Goal: Transaction & Acquisition: Book appointment/travel/reservation

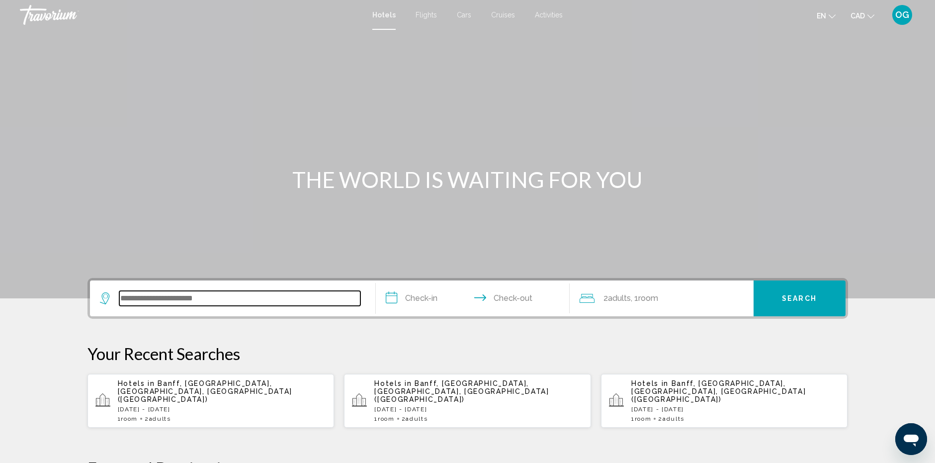
click at [162, 304] on input "Search widget" at bounding box center [239, 298] width 241 height 15
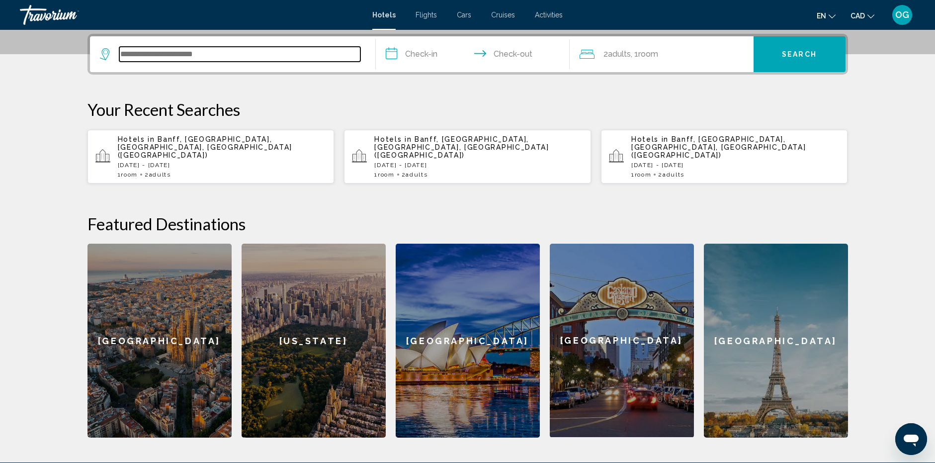
scroll to position [246, 0]
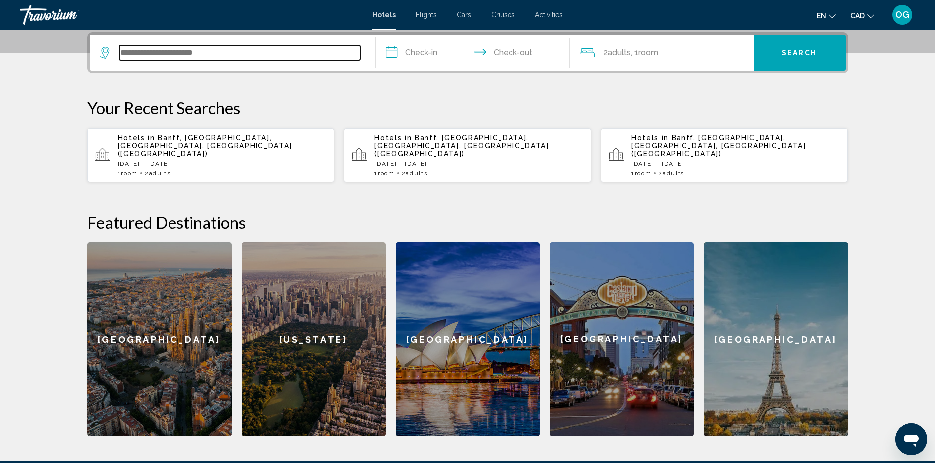
click at [141, 54] on input "Search widget" at bounding box center [239, 52] width 241 height 15
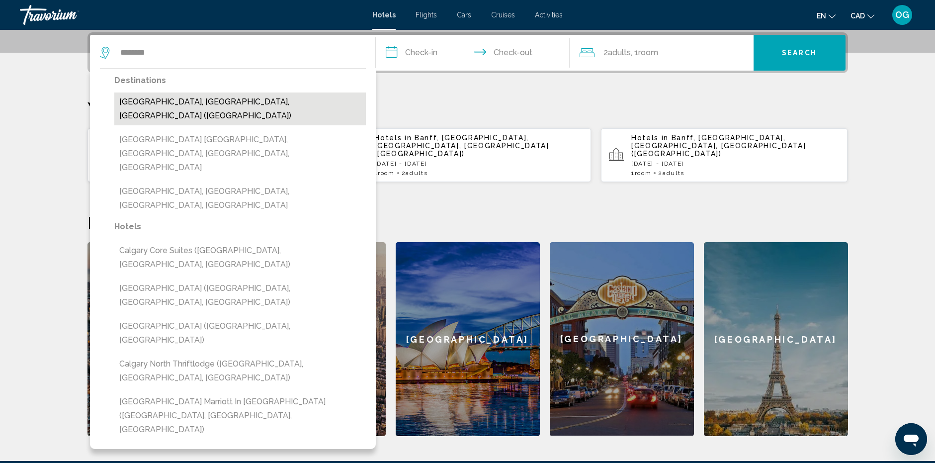
click at [119, 103] on button "Calgary, AB, Canada (YYC)" at bounding box center [239, 108] width 251 height 33
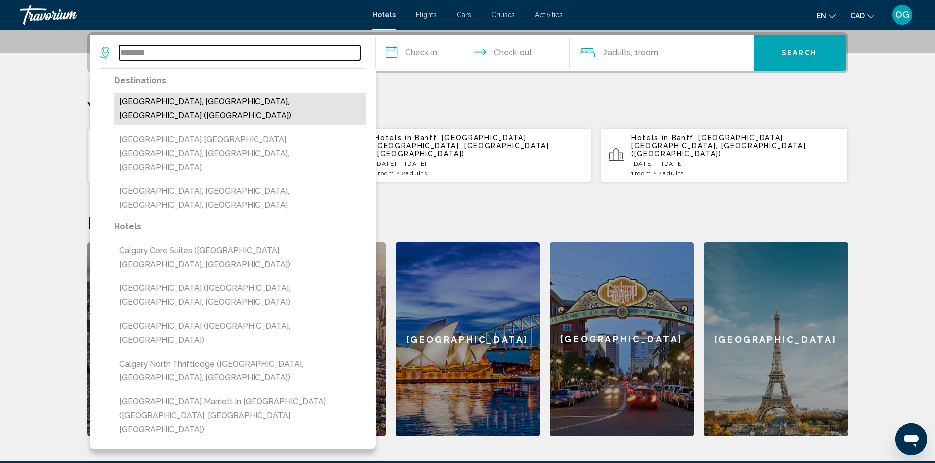
type input "**********"
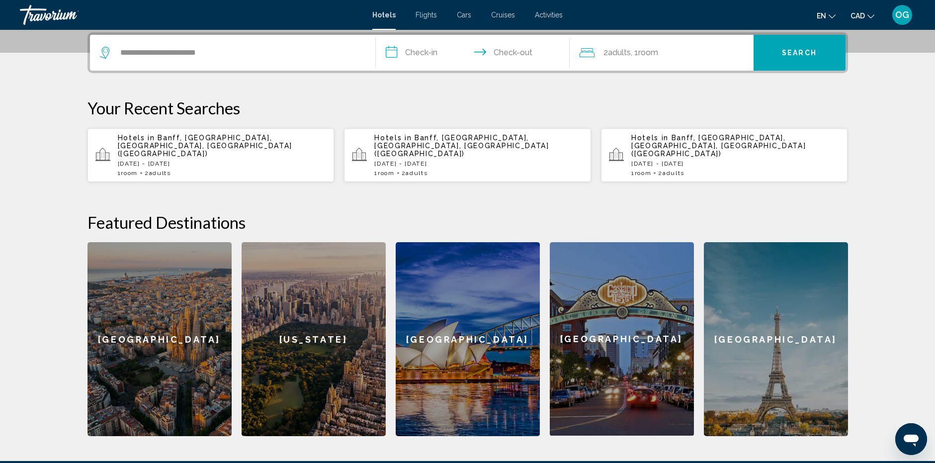
click at [421, 61] on input "**********" at bounding box center [475, 54] width 198 height 39
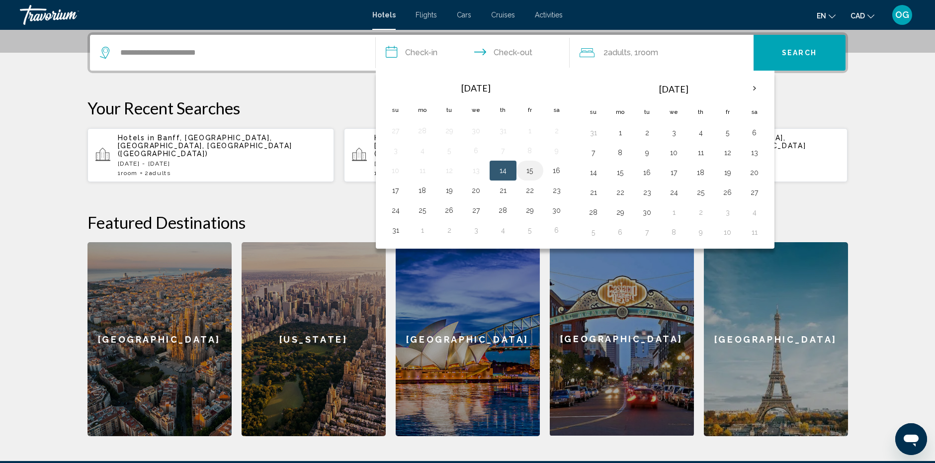
click at [530, 170] on button "15" at bounding box center [530, 171] width 16 height 14
click at [560, 165] on button "16" at bounding box center [557, 171] width 16 height 14
type input "**********"
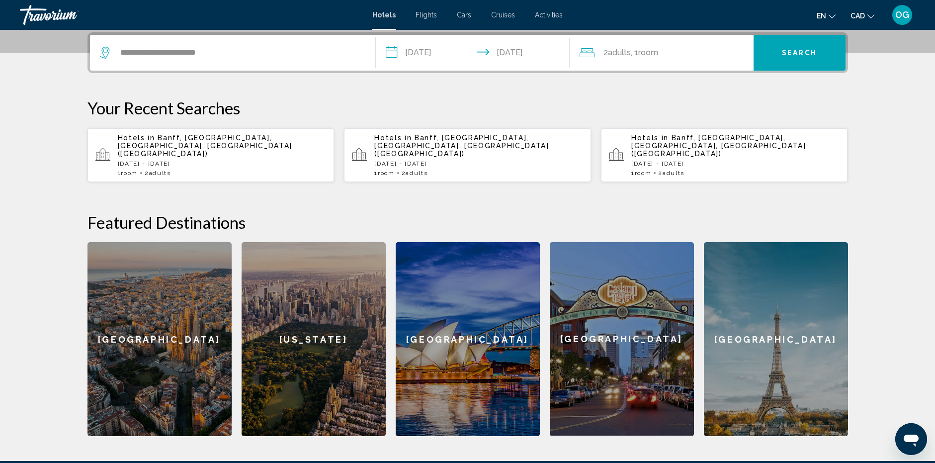
click at [793, 53] on span "Search" at bounding box center [799, 53] width 35 height 8
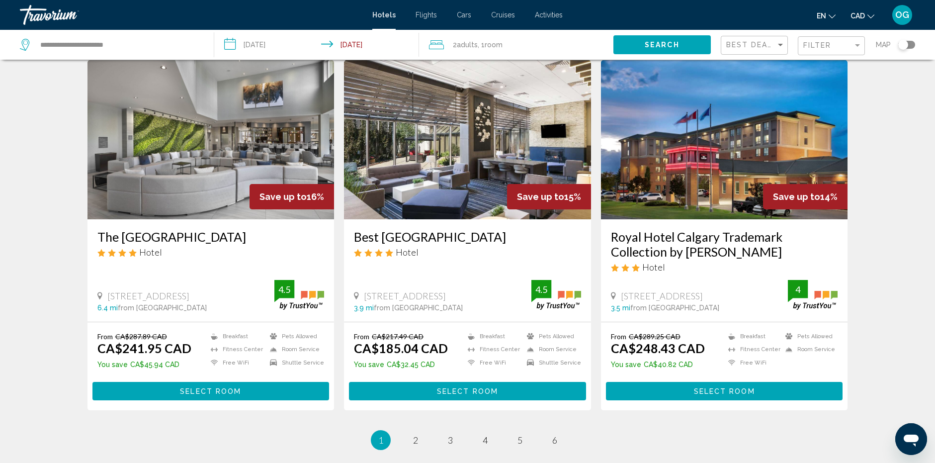
scroll to position [1193, 0]
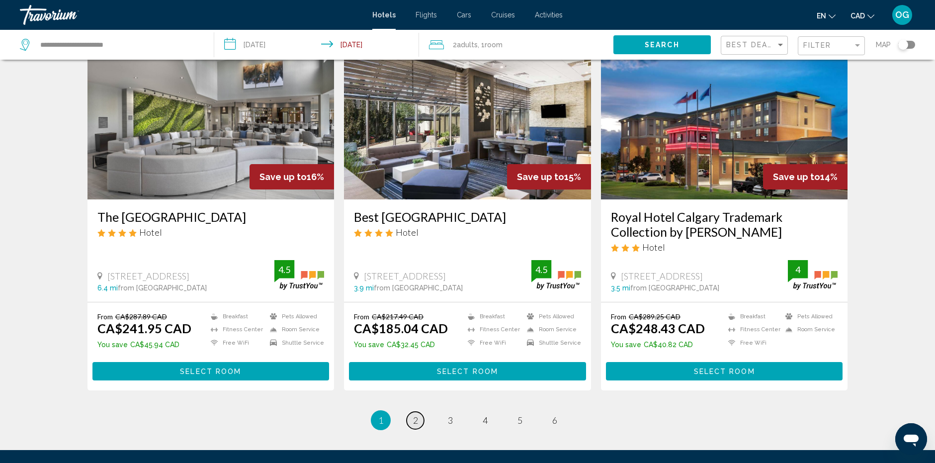
click at [416, 414] on span "2" at bounding box center [415, 419] width 5 height 11
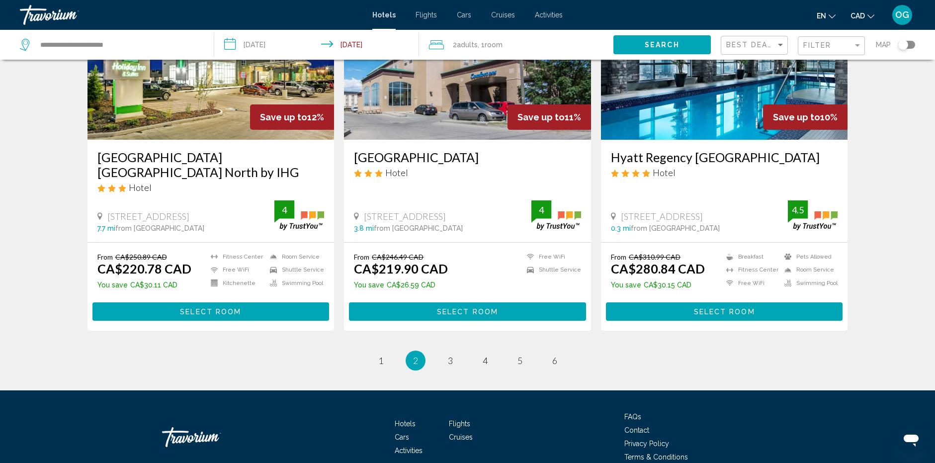
scroll to position [1242, 0]
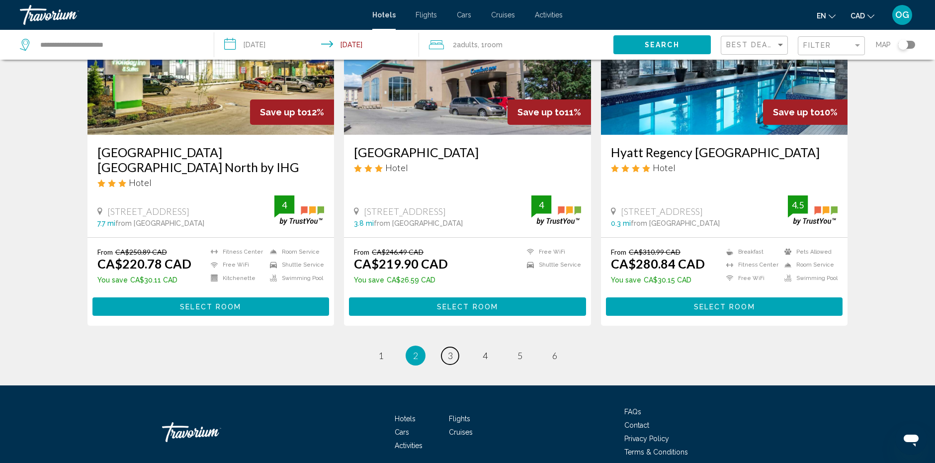
click at [452, 350] on span "3" at bounding box center [450, 355] width 5 height 11
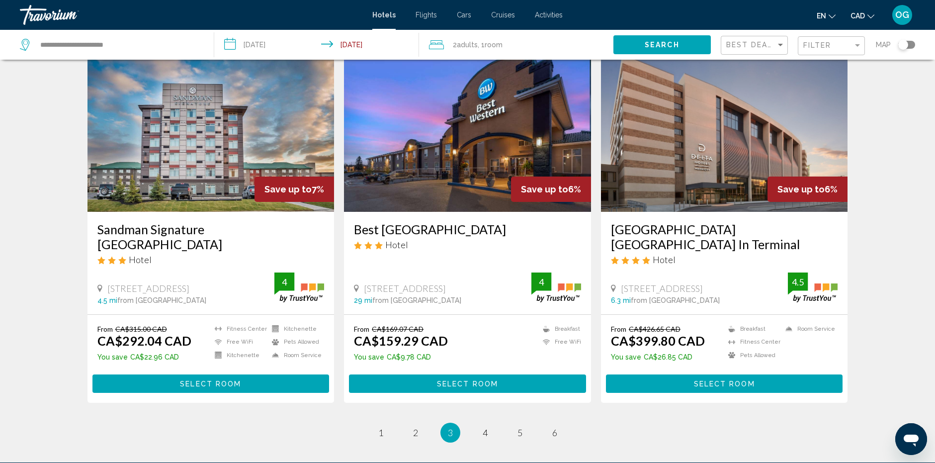
scroll to position [1193, 0]
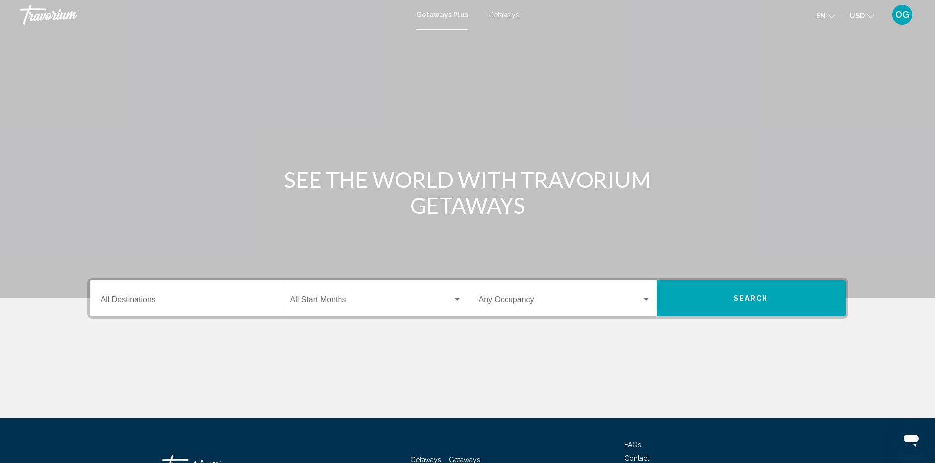
click at [169, 303] on input "Destination All Destinations" at bounding box center [187, 301] width 172 height 9
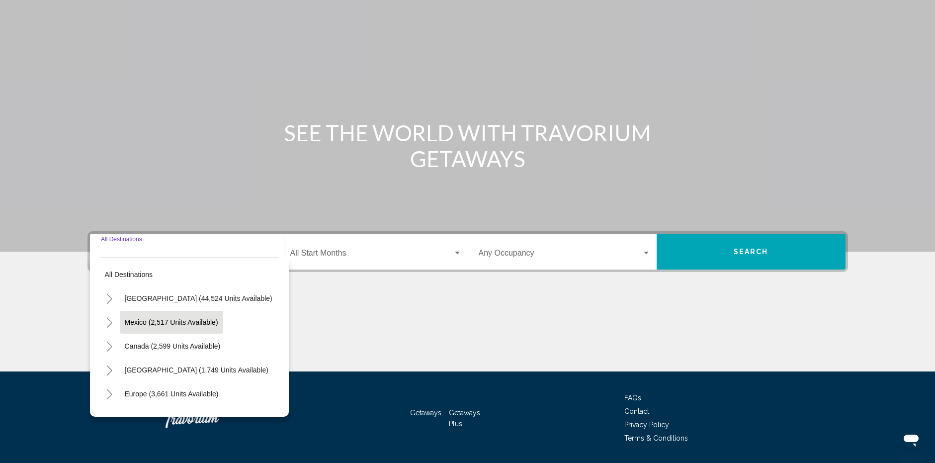
scroll to position [77, 0]
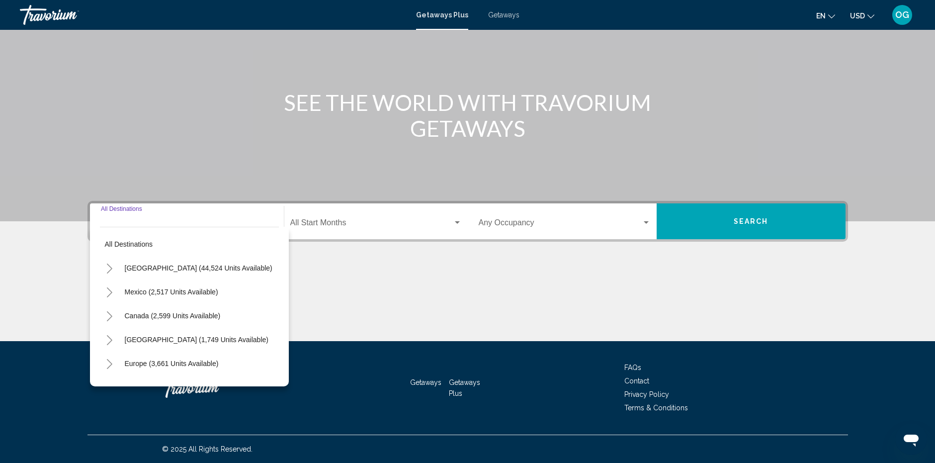
click at [114, 318] on button "Toggle Canada (2,599 units available)" at bounding box center [110, 316] width 20 height 20
click at [138, 358] on button "[GEOGRAPHIC_DATA] (947 units available)" at bounding box center [184, 363] width 148 height 23
type input "**********"
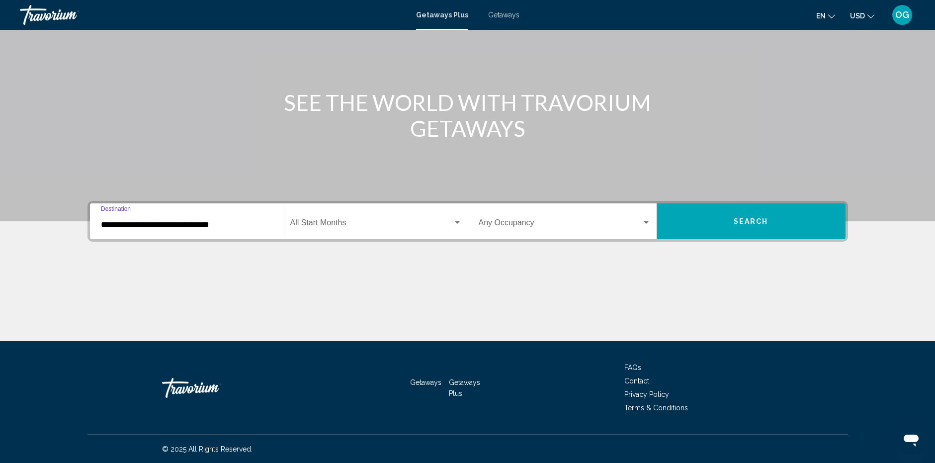
click at [394, 226] on span "Search widget" at bounding box center [371, 224] width 163 height 9
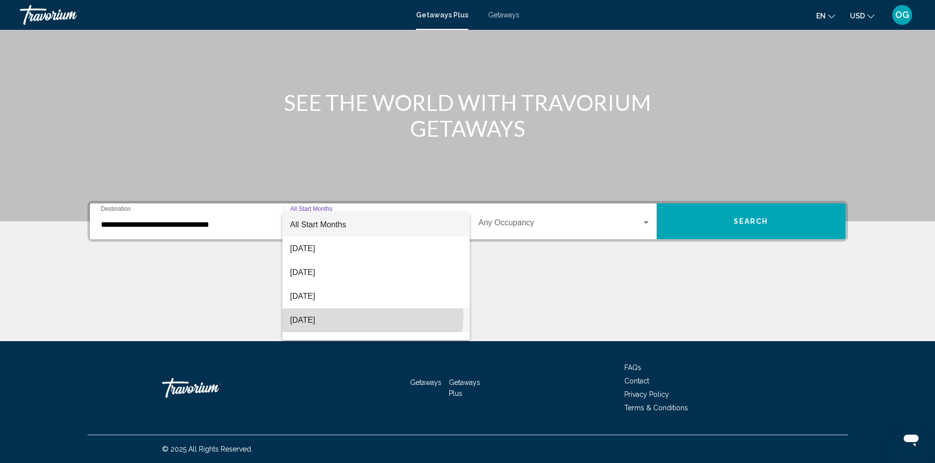
click at [344, 315] on span "[DATE]" at bounding box center [375, 320] width 171 height 24
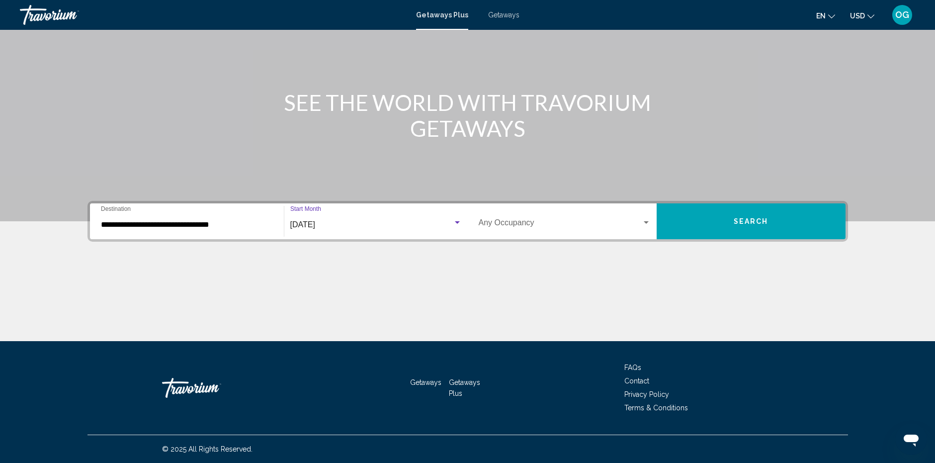
click at [518, 221] on span "Search widget" at bounding box center [560, 224] width 163 height 9
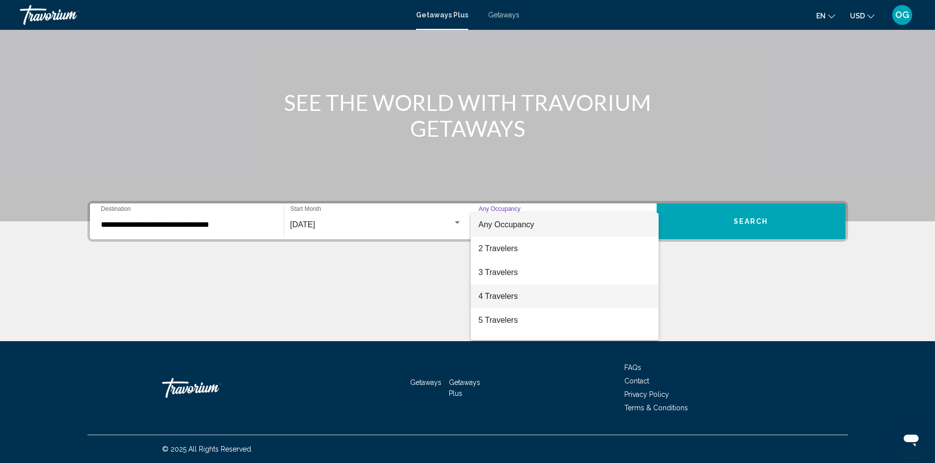
click at [494, 298] on span "4 Travelers" at bounding box center [565, 296] width 172 height 24
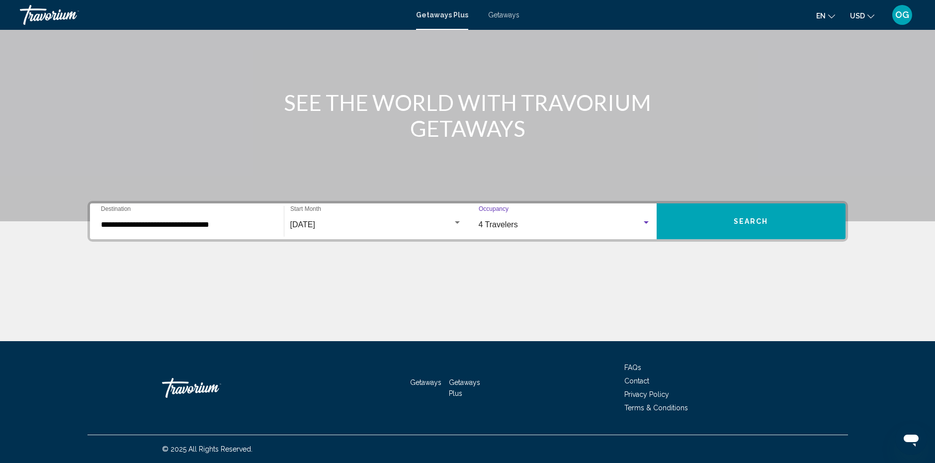
click at [723, 222] on button "Search" at bounding box center [751, 221] width 189 height 36
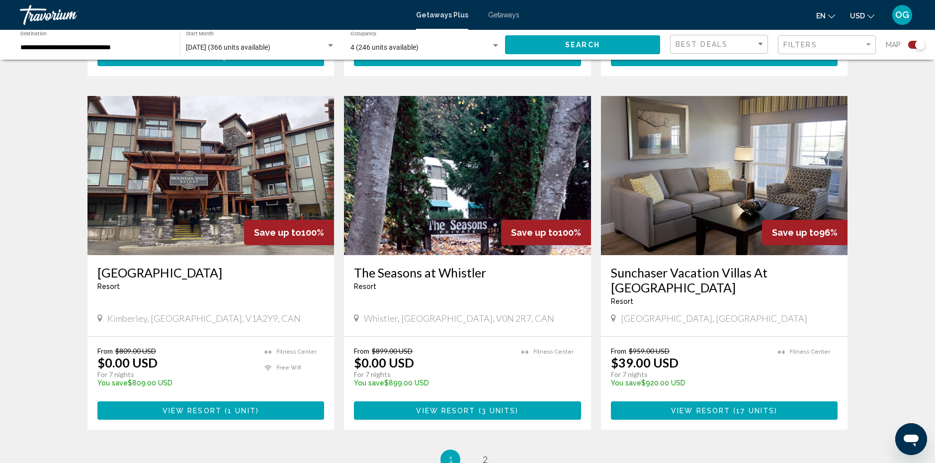
scroll to position [1392, 0]
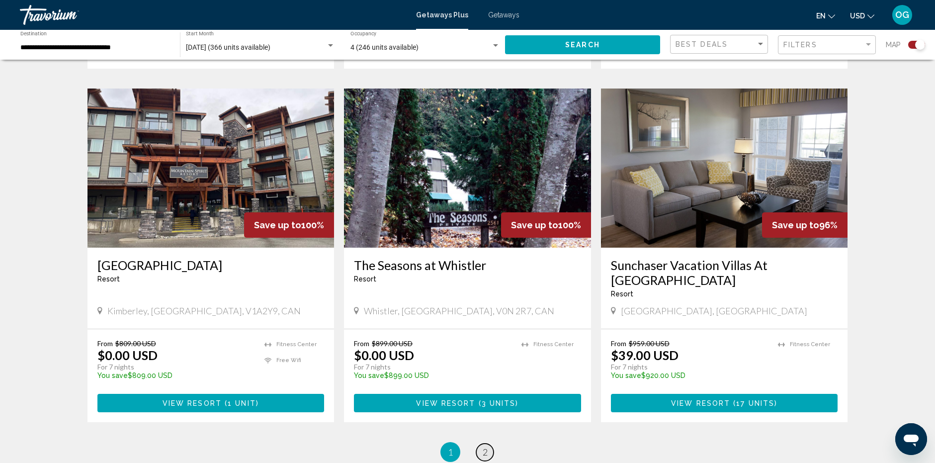
click at [487, 446] on span "2" at bounding box center [485, 451] width 5 height 11
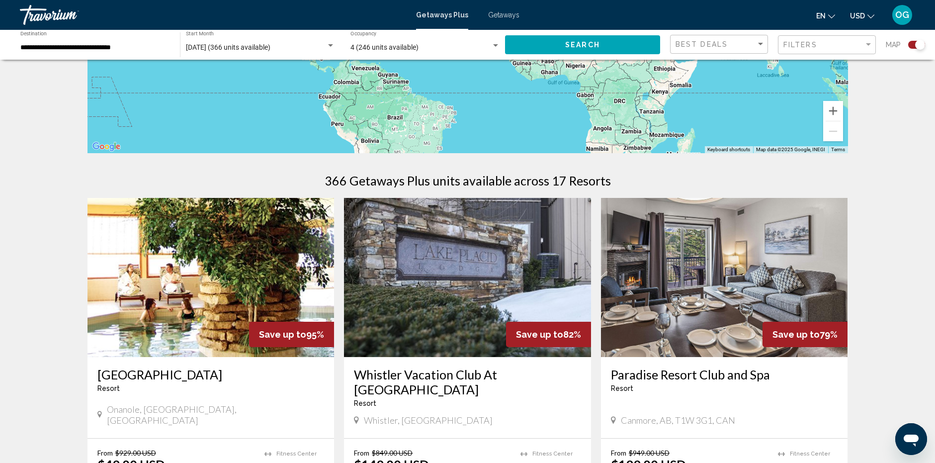
scroll to position [199, 0]
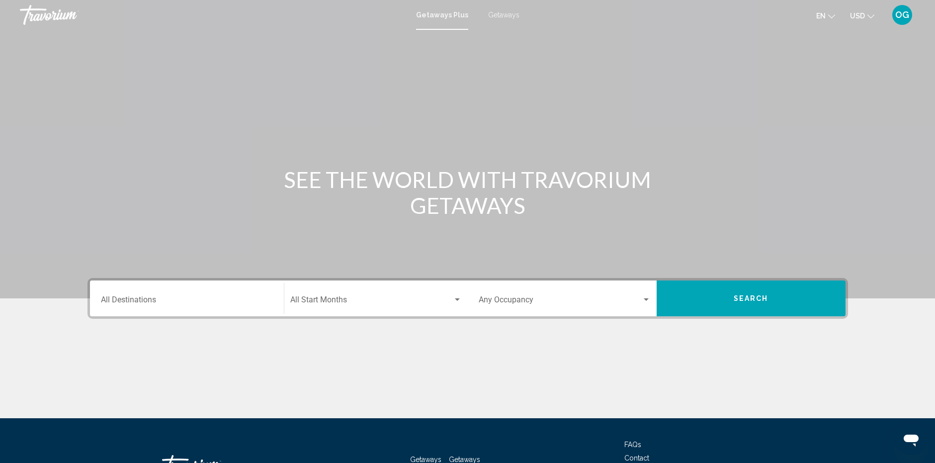
scroll to position [77, 0]
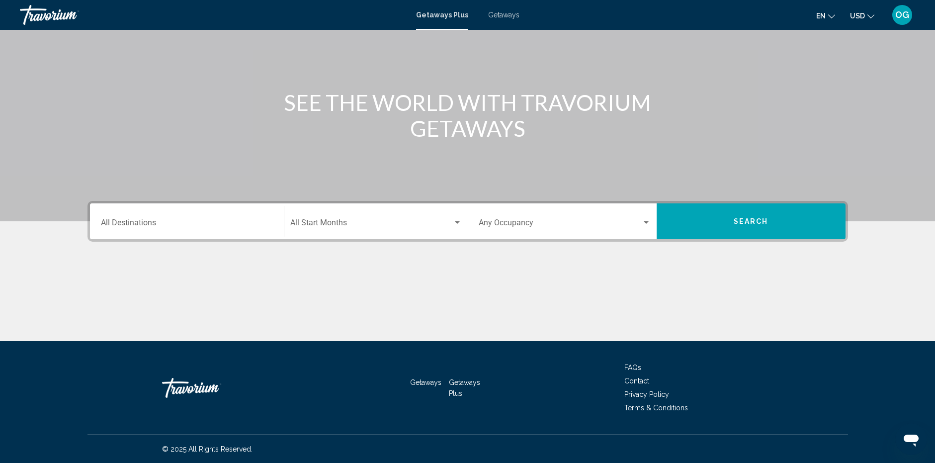
click at [176, 234] on div "Destination All Destinations" at bounding box center [187, 221] width 172 height 31
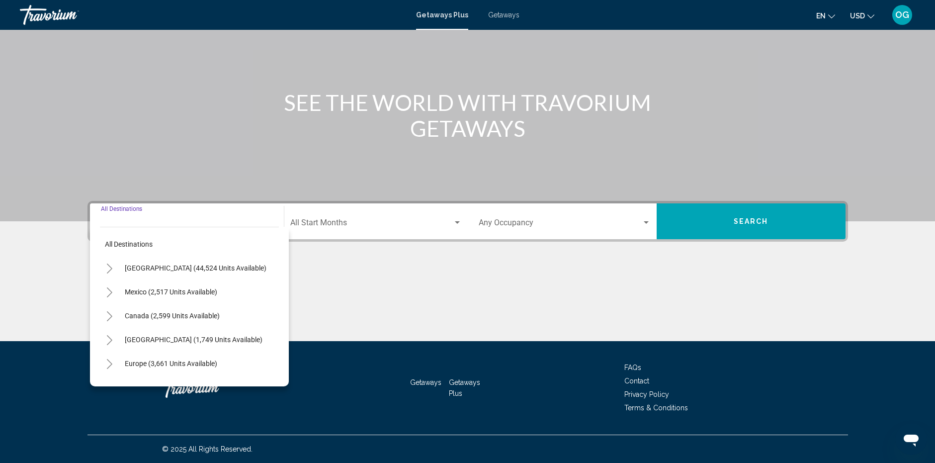
click at [110, 314] on icon "Toggle Canada (2,599 units available)" at bounding box center [109, 316] width 5 height 10
click at [149, 361] on span "[GEOGRAPHIC_DATA] (947 units available)" at bounding box center [181, 363] width 132 height 8
type input "**********"
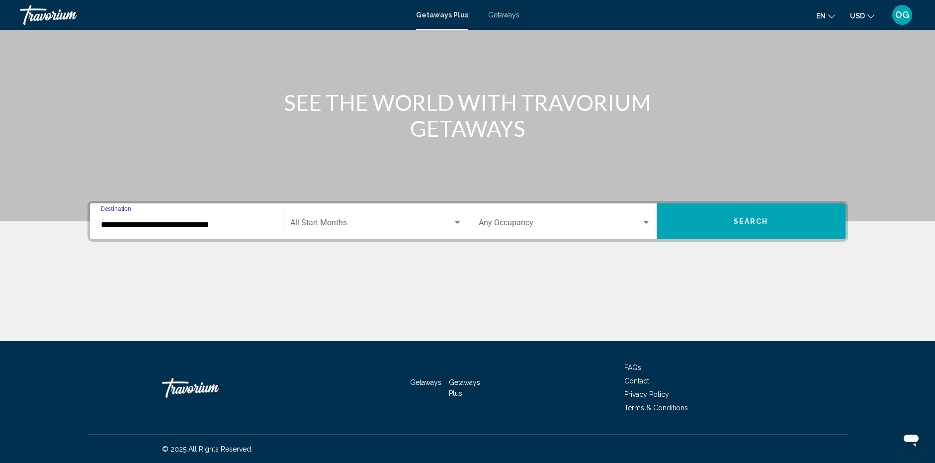
click at [390, 224] on span "Search widget" at bounding box center [371, 224] width 163 height 9
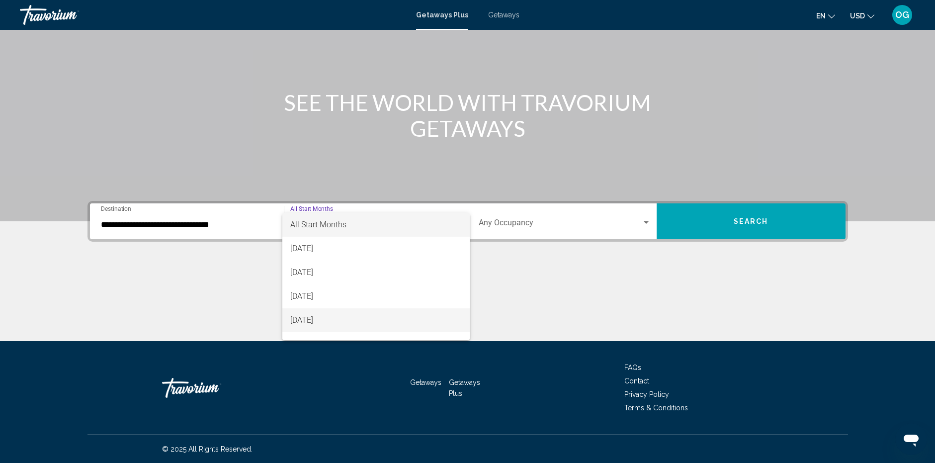
click at [347, 316] on span "[DATE]" at bounding box center [375, 320] width 171 height 24
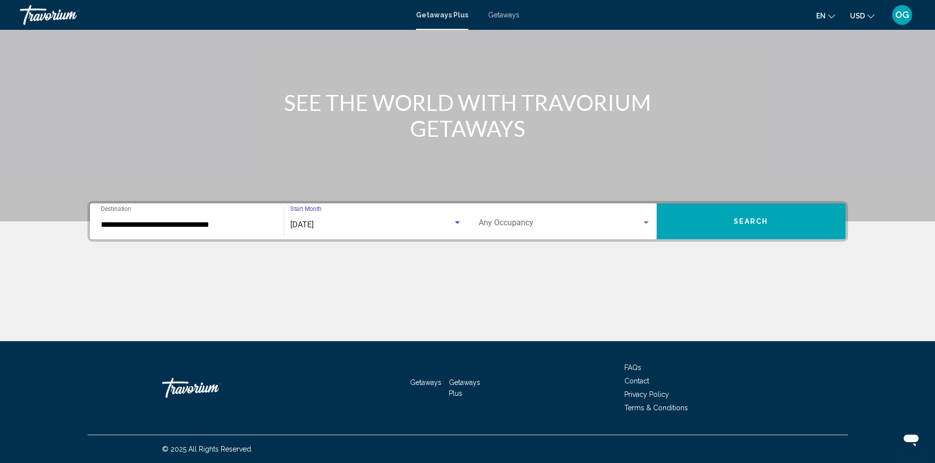
click at [525, 216] on div "Occupancy Any Occupancy" at bounding box center [565, 221] width 172 height 31
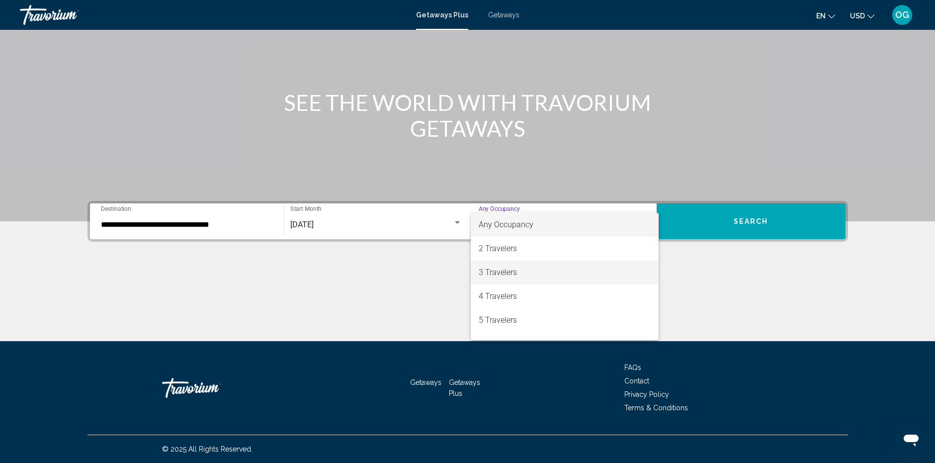
click at [513, 275] on span "3 Travelers" at bounding box center [565, 272] width 172 height 24
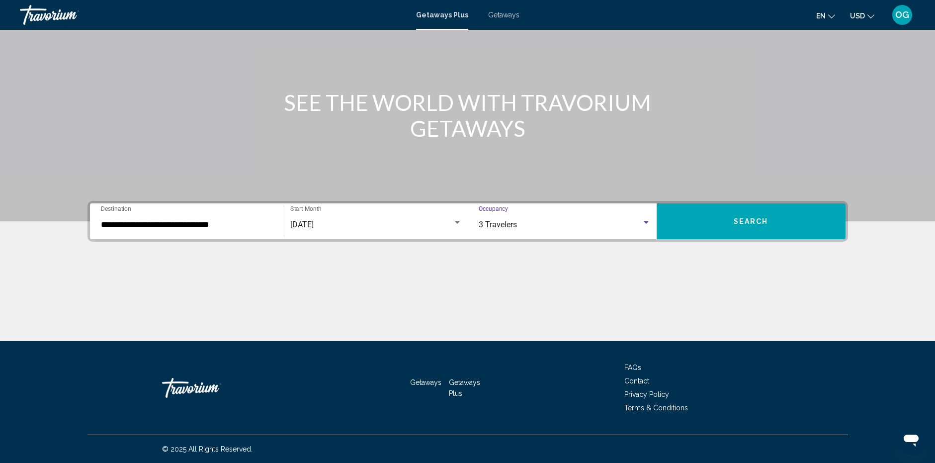
click at [735, 214] on button "Search" at bounding box center [751, 221] width 189 height 36
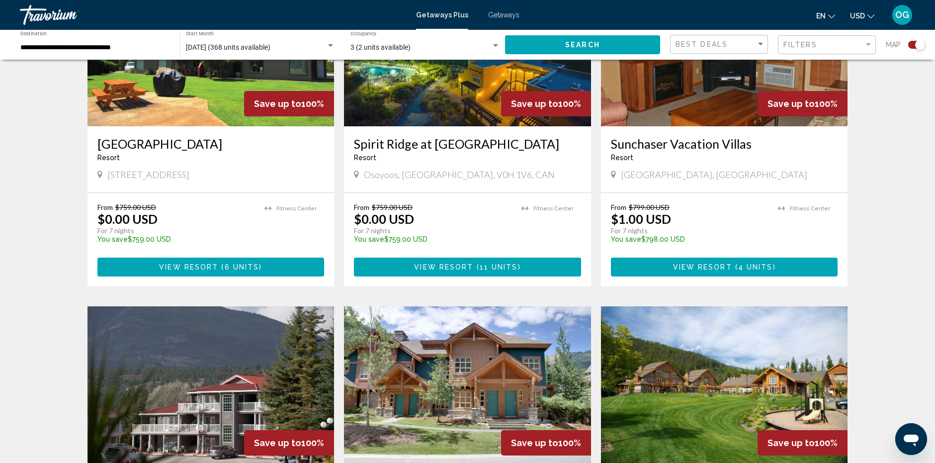
scroll to position [795, 0]
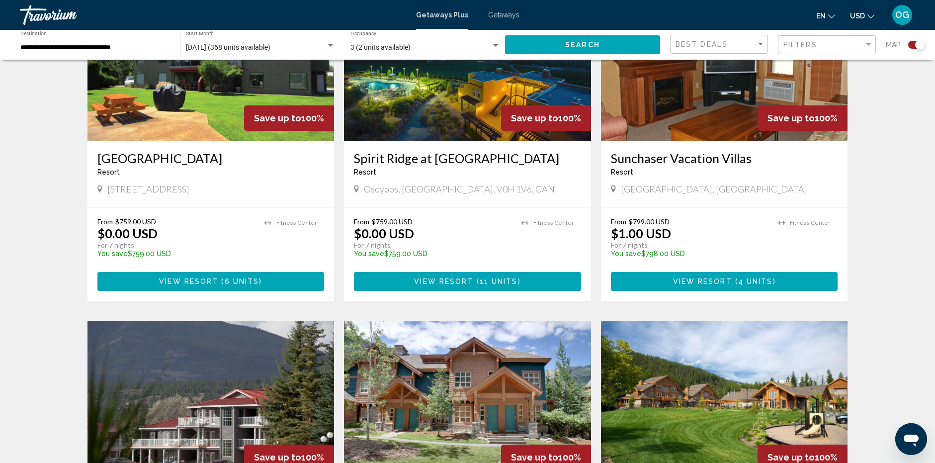
click at [503, 16] on span "Getaways" at bounding box center [503, 15] width 31 height 8
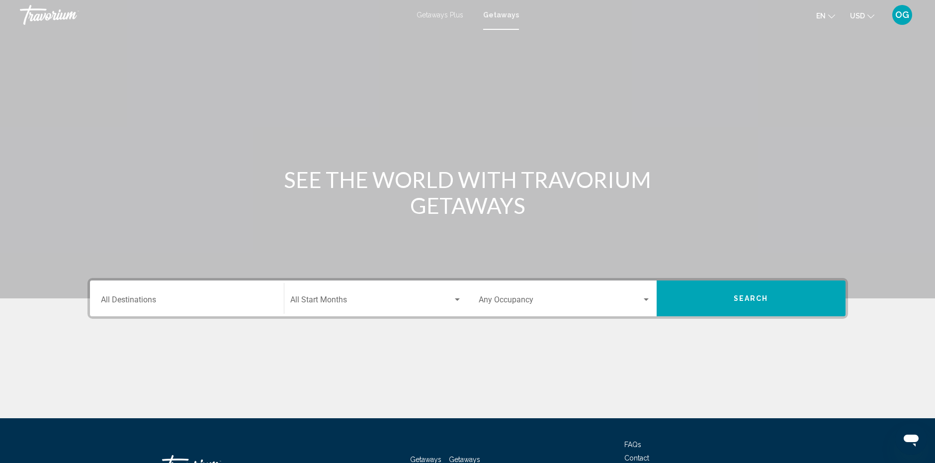
click at [209, 303] on input "Destination All Destinations" at bounding box center [187, 301] width 172 height 9
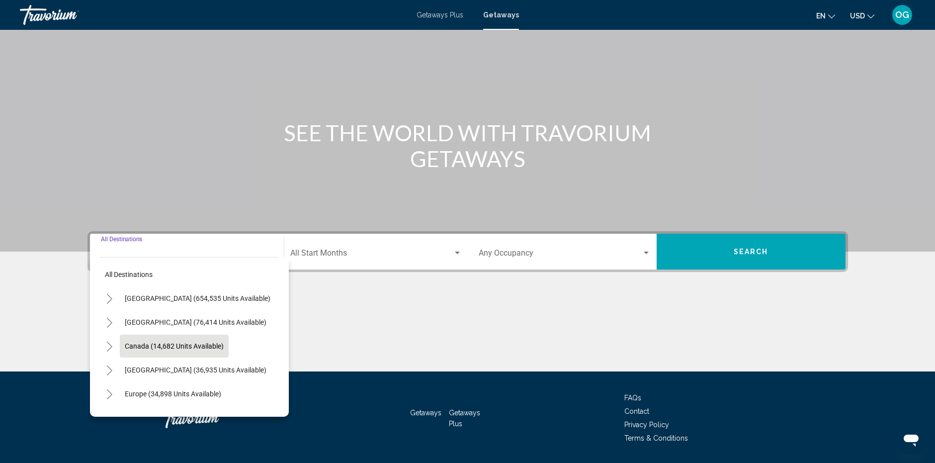
scroll to position [77, 0]
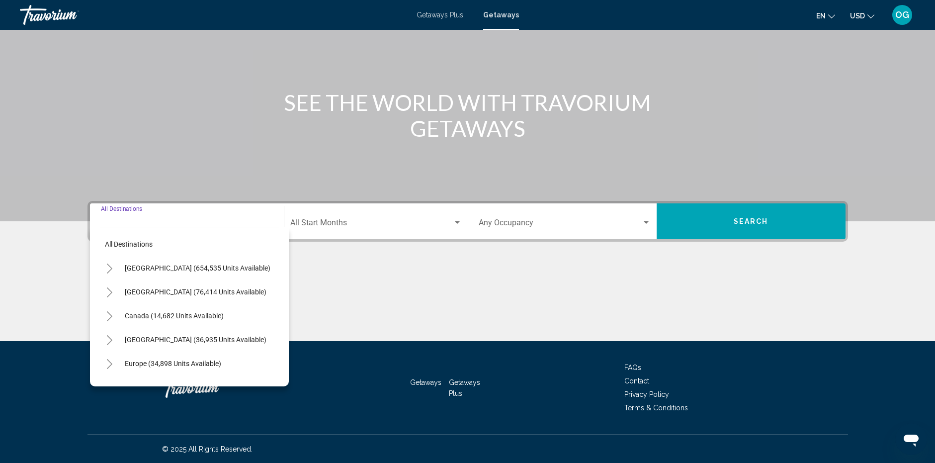
click at [109, 319] on icon "Toggle Canada (14,682 units available)" at bounding box center [109, 316] width 7 height 10
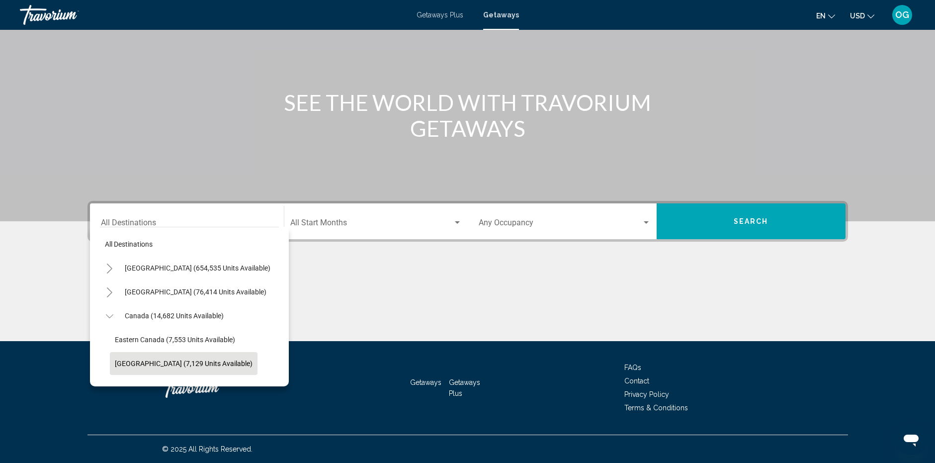
click at [135, 356] on button "Western Canada (7,129 units available)" at bounding box center [184, 363] width 148 height 23
type input "**********"
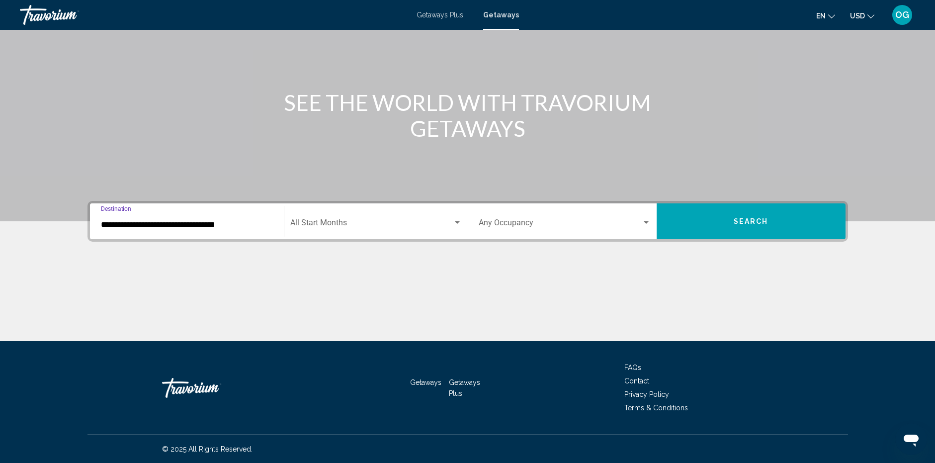
click at [392, 224] on span "Search widget" at bounding box center [371, 224] width 163 height 9
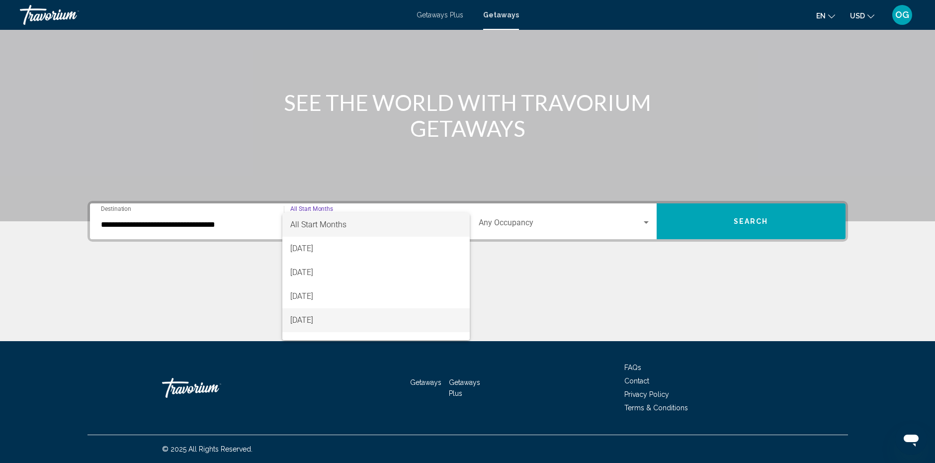
click at [343, 310] on span "[DATE]" at bounding box center [375, 320] width 171 height 24
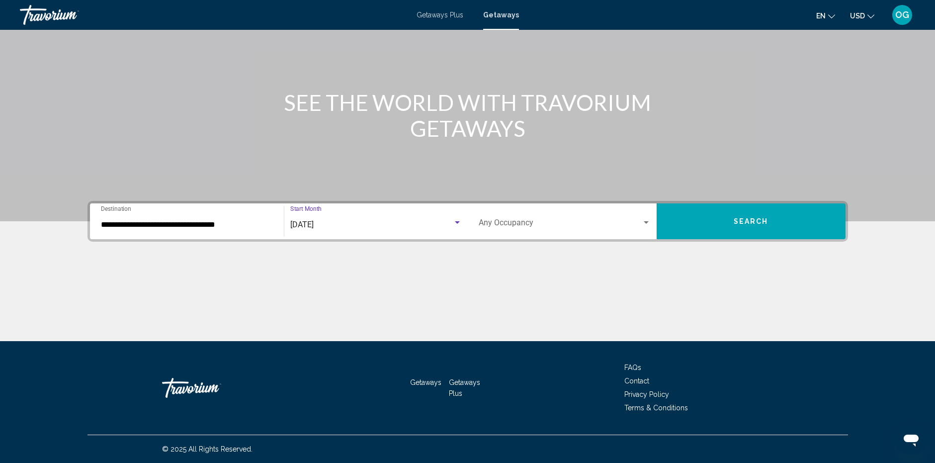
click at [566, 223] on span "Search widget" at bounding box center [560, 224] width 163 height 9
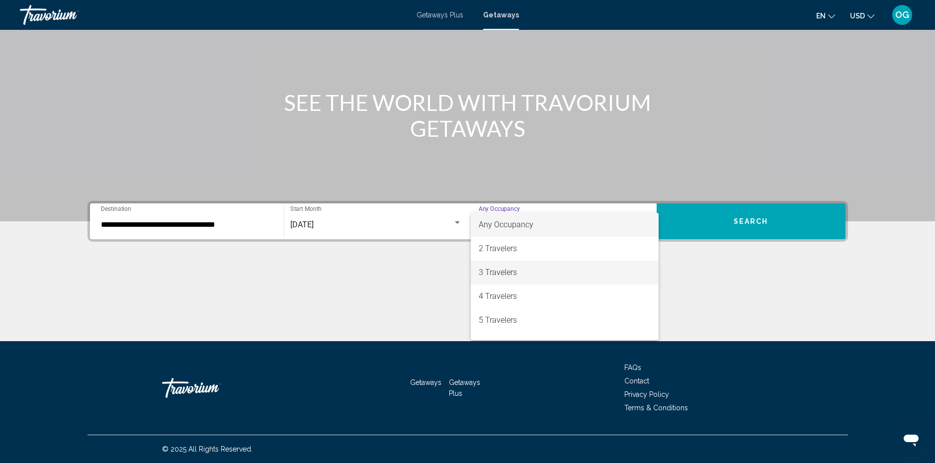
click at [522, 271] on span "3 Travelers" at bounding box center [565, 272] width 172 height 24
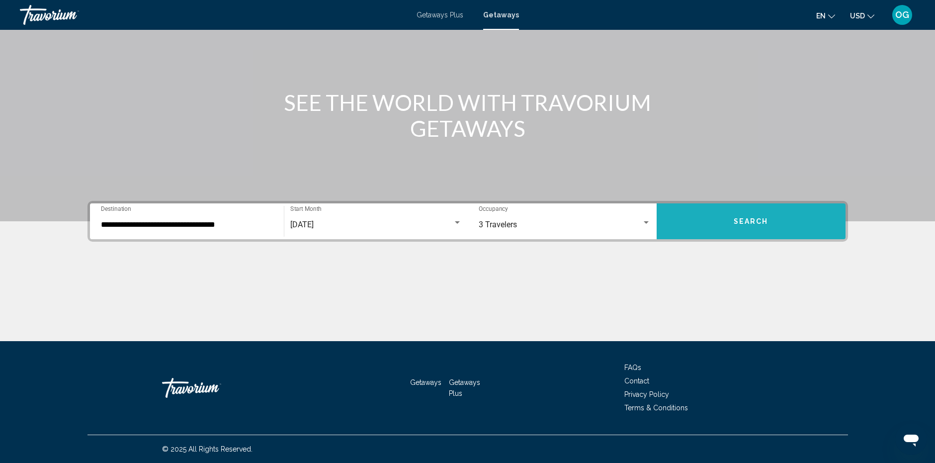
click at [745, 213] on button "Search" at bounding box center [751, 221] width 189 height 36
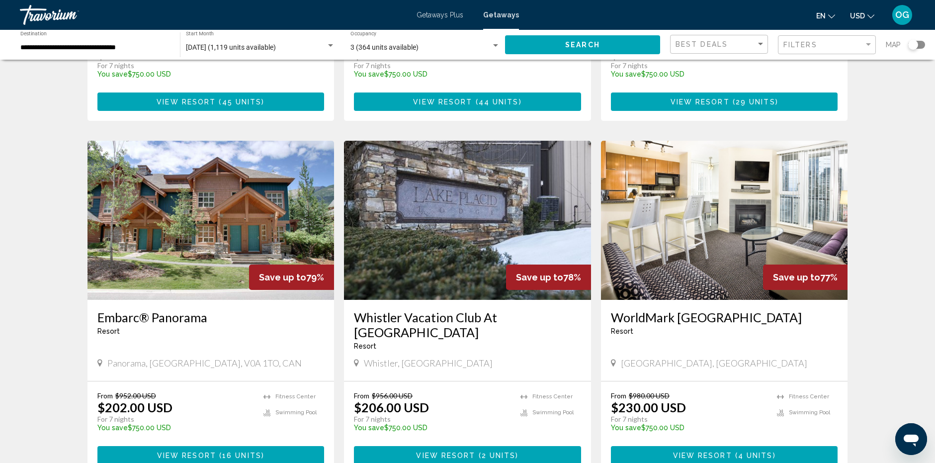
scroll to position [1044, 0]
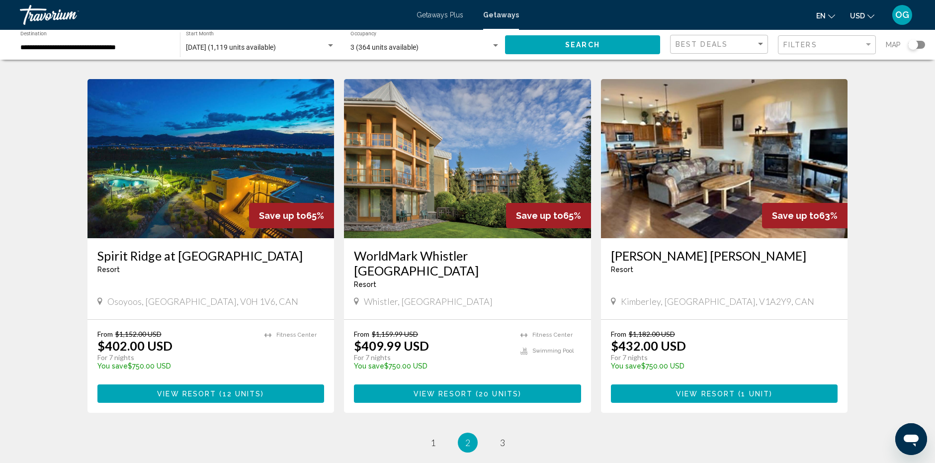
scroll to position [1093, 0]
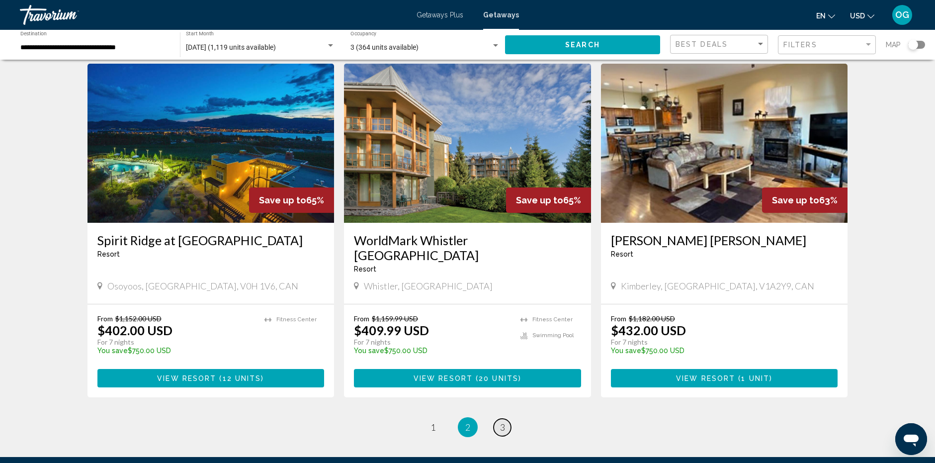
click at [500, 421] on span "3" at bounding box center [502, 426] width 5 height 11
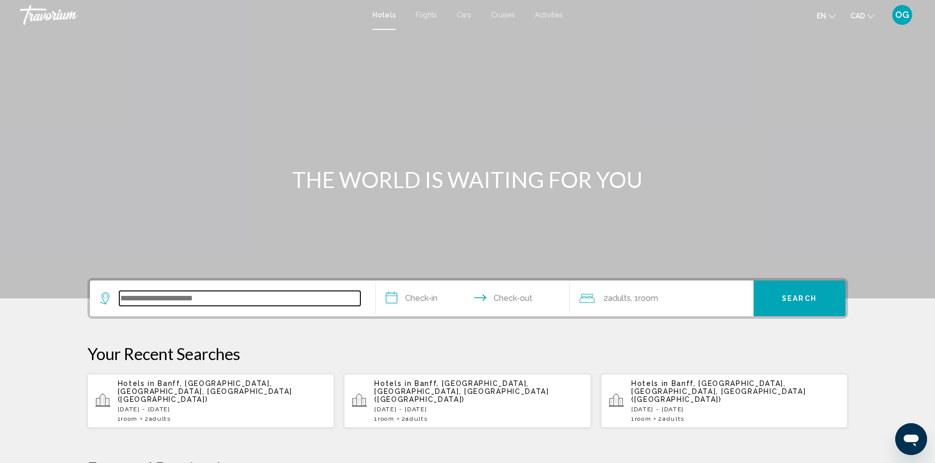
click at [224, 296] on input "Search widget" at bounding box center [239, 298] width 241 height 15
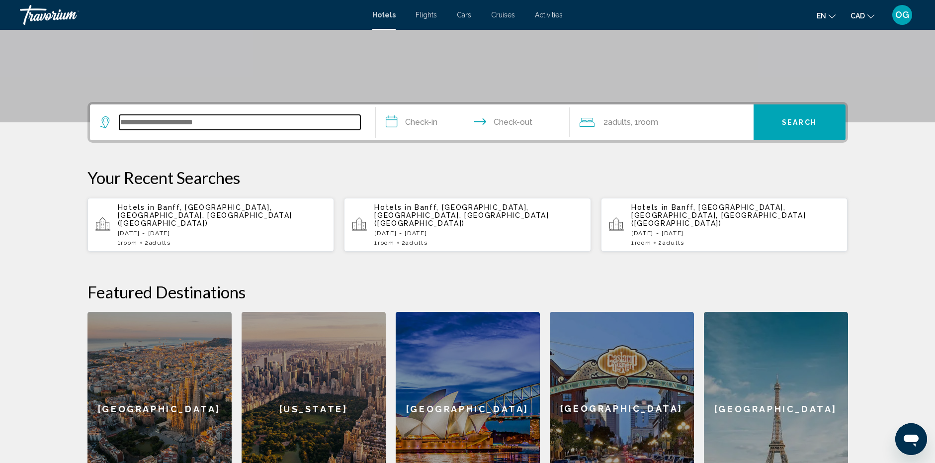
scroll to position [246, 0]
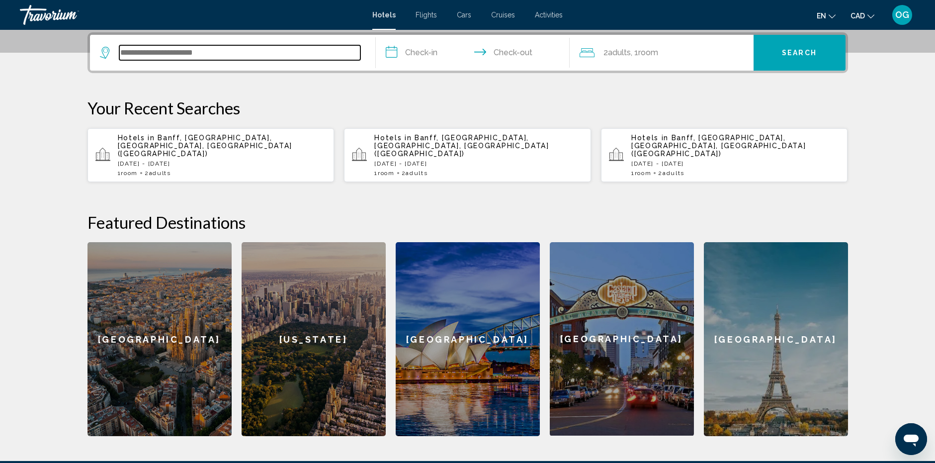
click at [176, 50] on input "Search widget" at bounding box center [239, 52] width 241 height 15
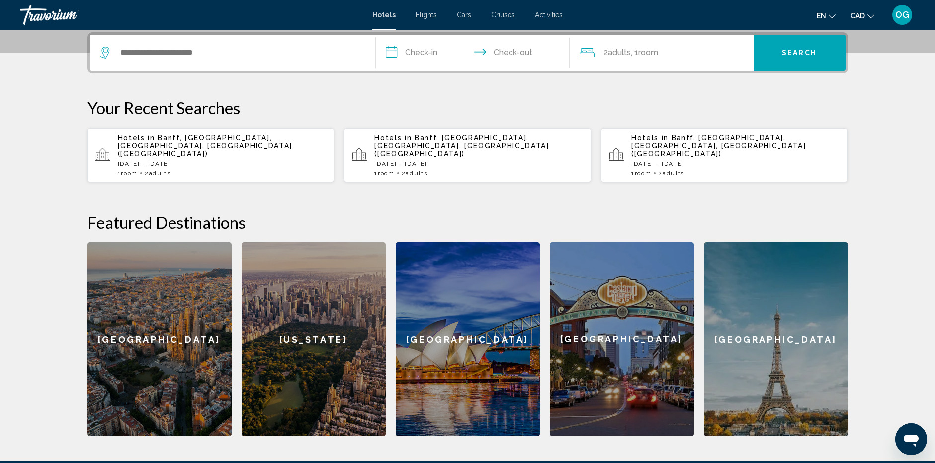
click at [353, 114] on p "Your Recent Searches" at bounding box center [467, 108] width 760 height 20
click at [204, 144] on p "Hotels in Banff, Banff National Park, AB, Canada (YBA)" at bounding box center [222, 146] width 209 height 24
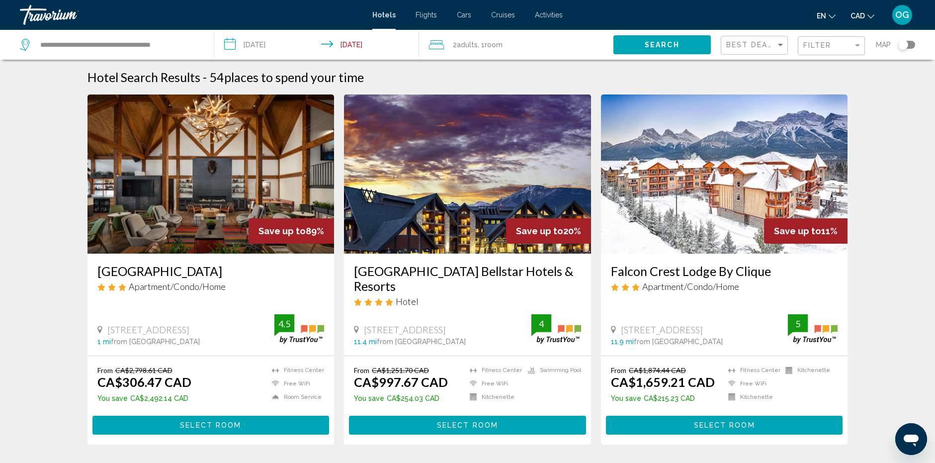
click at [219, 199] on img "Main content" at bounding box center [210, 173] width 247 height 159
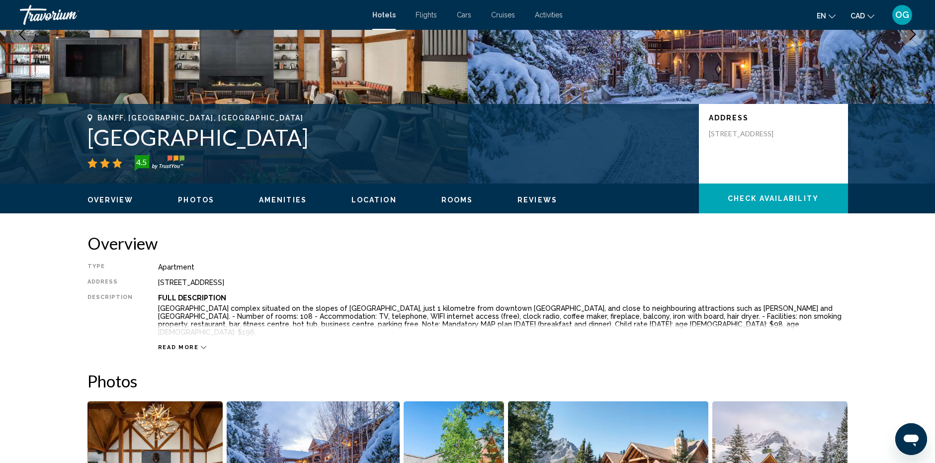
scroll to position [50, 0]
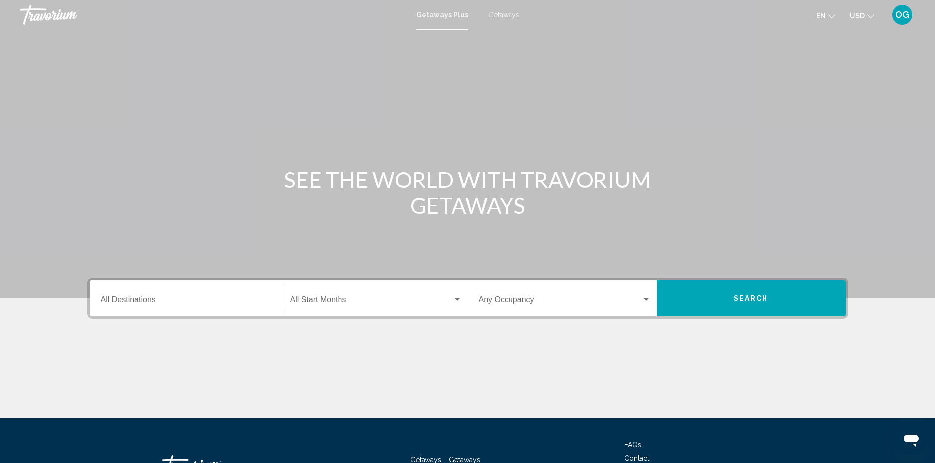
click at [165, 301] on input "Destination All Destinations" at bounding box center [187, 301] width 172 height 9
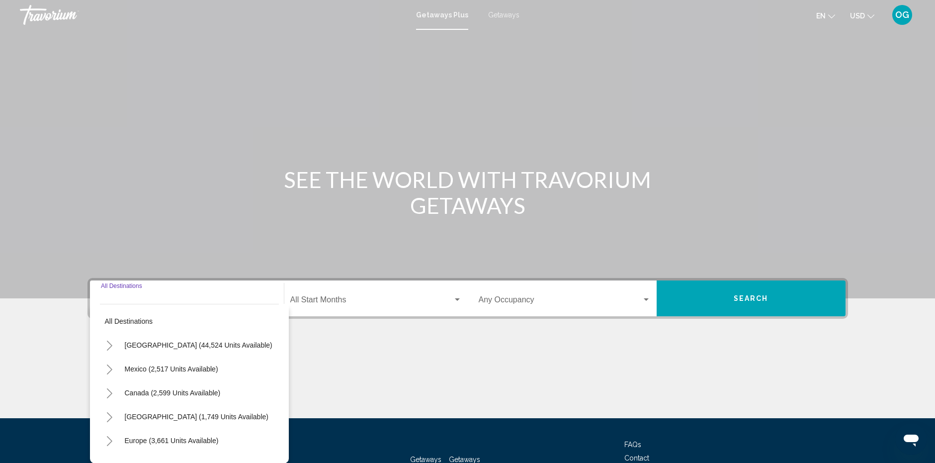
scroll to position [77, 0]
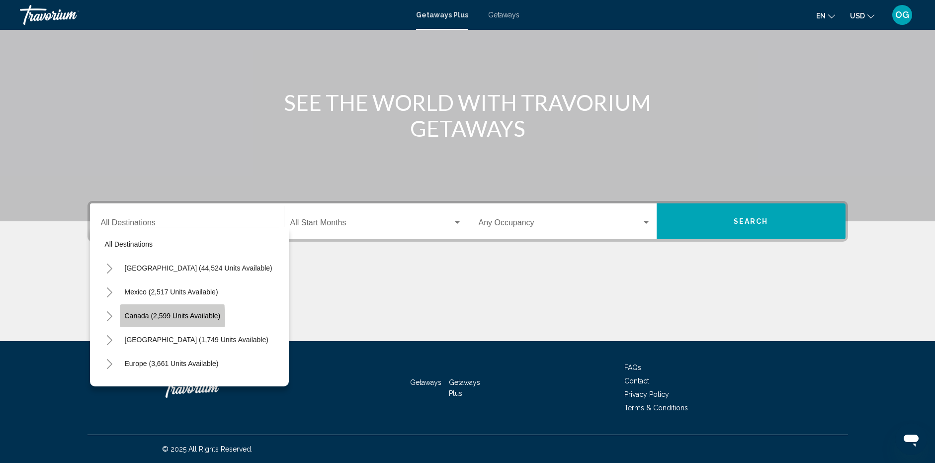
click at [123, 319] on button "Canada (2,599 units available)" at bounding box center [173, 315] width 106 height 23
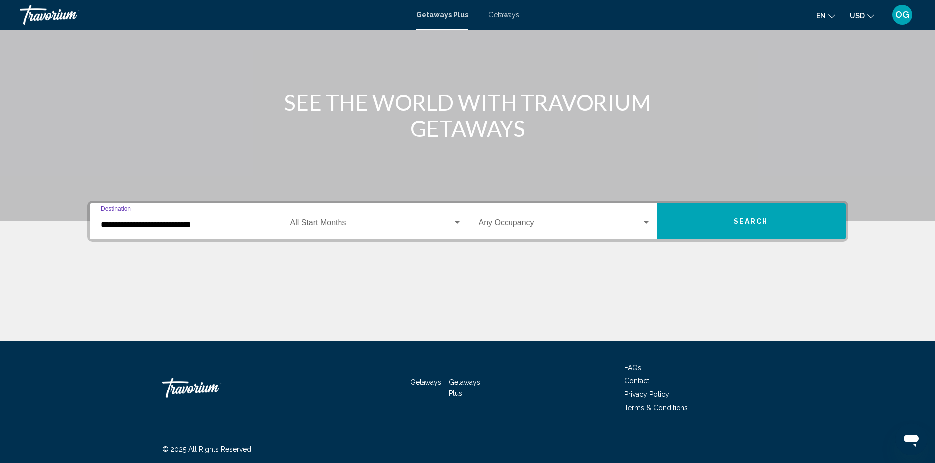
click at [120, 228] on input "**********" at bounding box center [187, 224] width 172 height 9
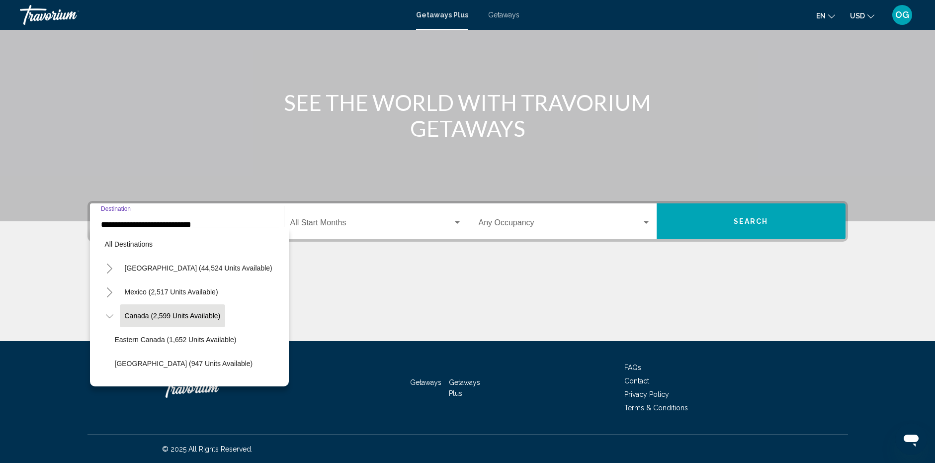
scroll to position [15, 0]
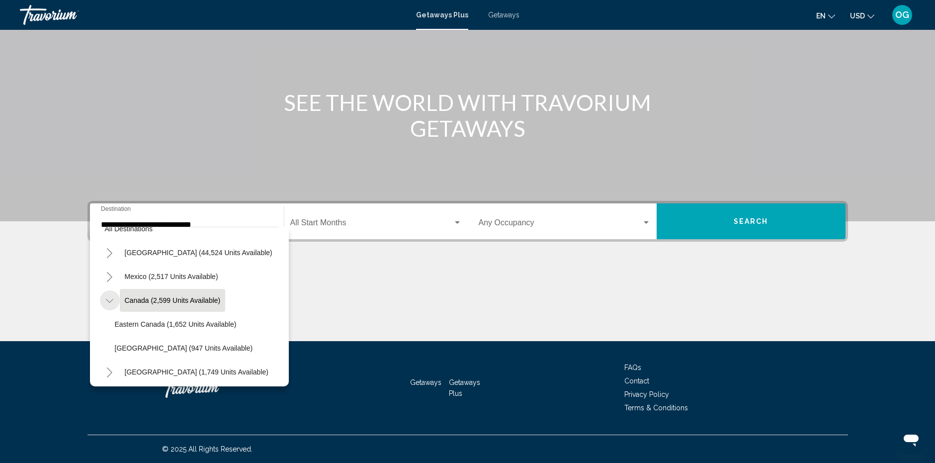
click at [112, 305] on icon "Toggle Canada (2,599 units available)" at bounding box center [109, 301] width 7 height 10
click at [113, 301] on button "Toggle Canada (2,599 units available)" at bounding box center [110, 300] width 20 height 20
click at [123, 345] on span "[GEOGRAPHIC_DATA] (947 units available)" at bounding box center [184, 348] width 138 height 8
type input "**********"
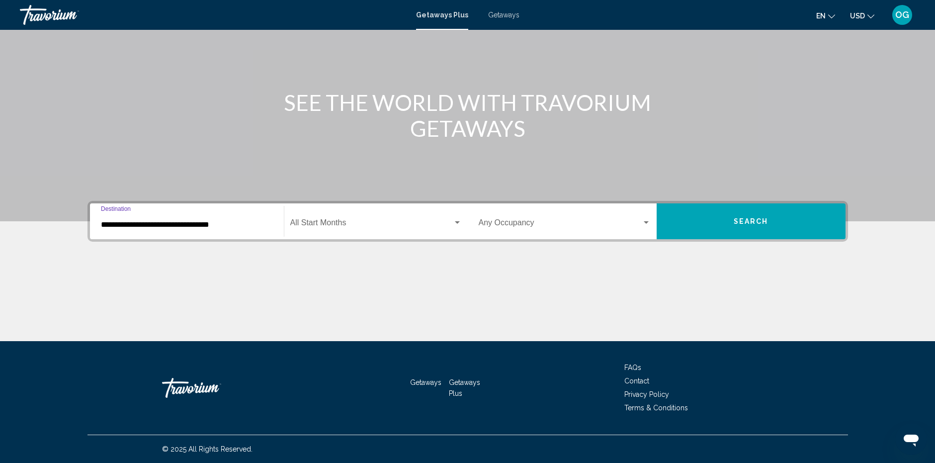
click at [335, 229] on div "Start Month All Start Months" at bounding box center [375, 221] width 171 height 31
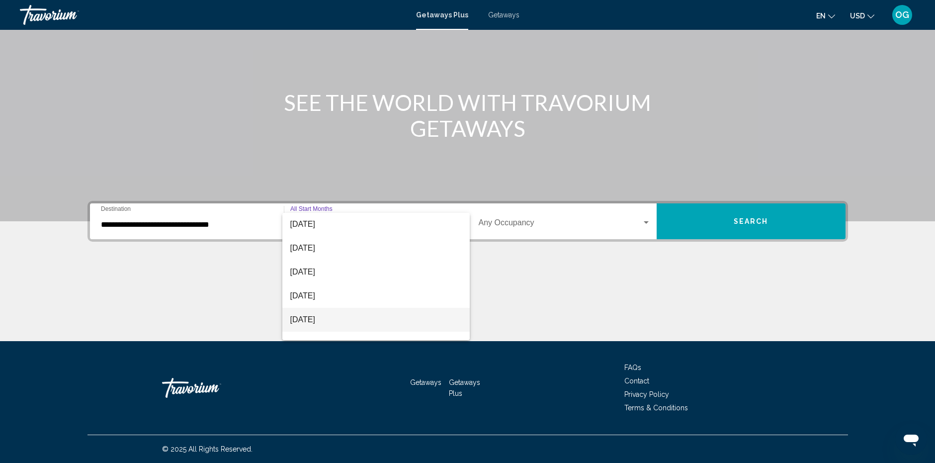
scroll to position [99, 0]
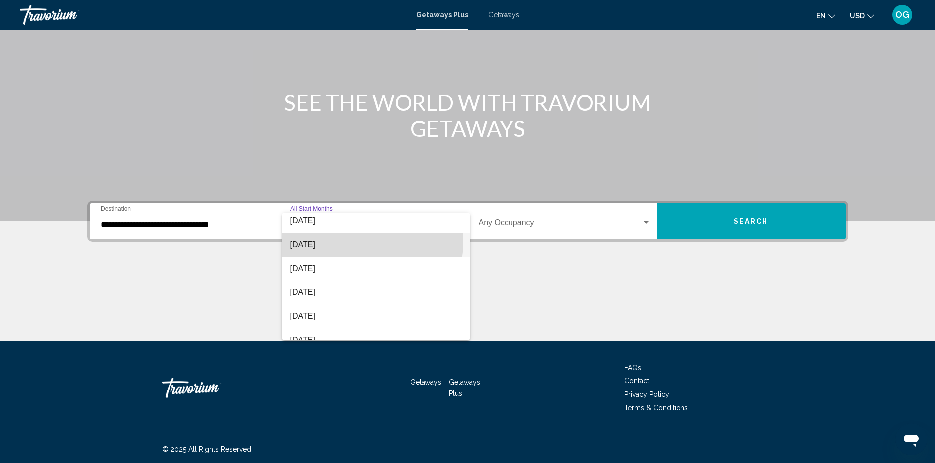
click at [346, 241] on span "[DATE]" at bounding box center [375, 245] width 171 height 24
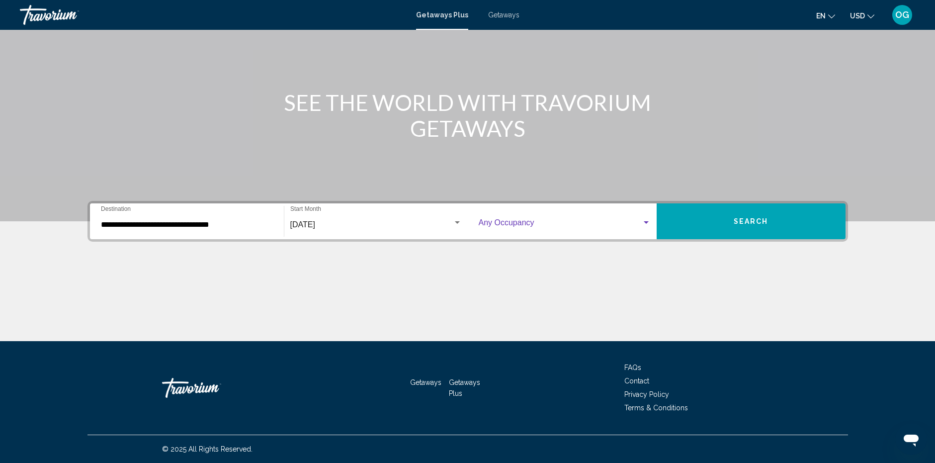
click at [512, 223] on span "Search widget" at bounding box center [560, 224] width 163 height 9
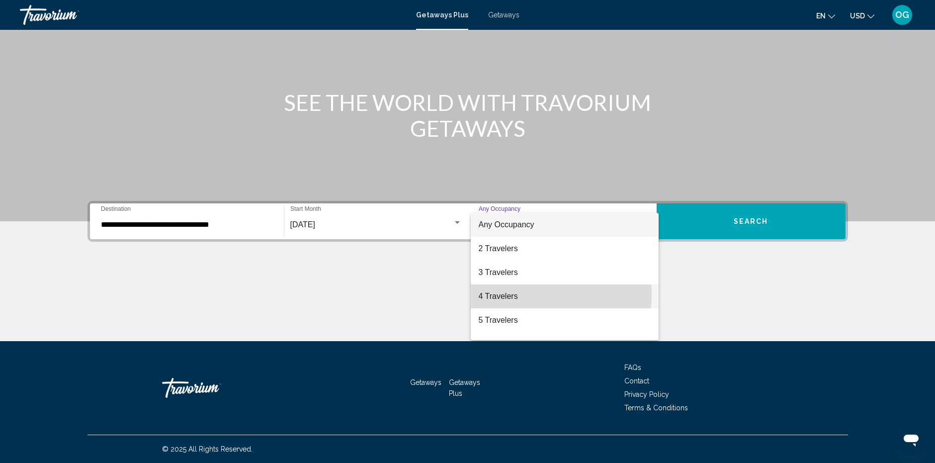
click at [512, 294] on span "4 Travelers" at bounding box center [565, 296] width 172 height 24
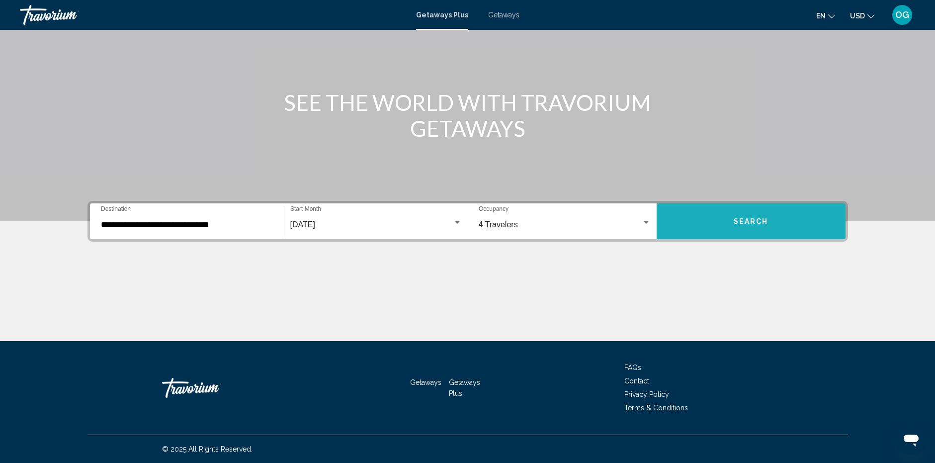
click at [712, 228] on button "Search" at bounding box center [751, 221] width 189 height 36
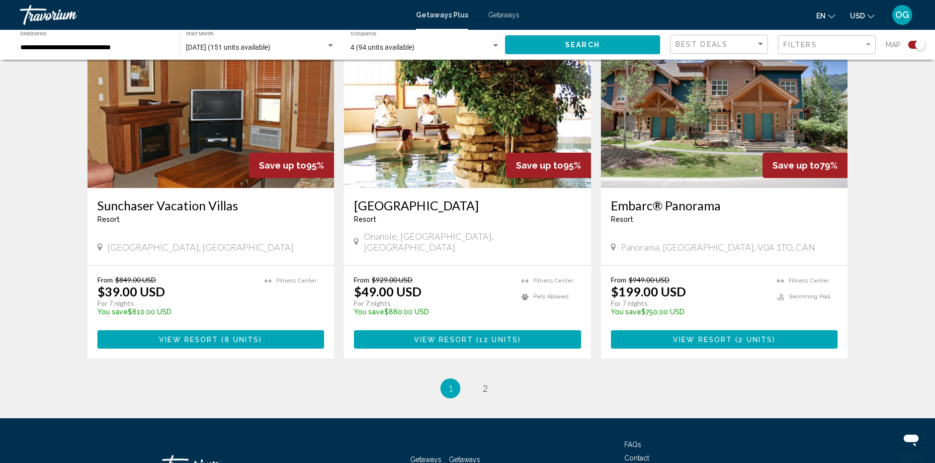
scroll to position [1441, 0]
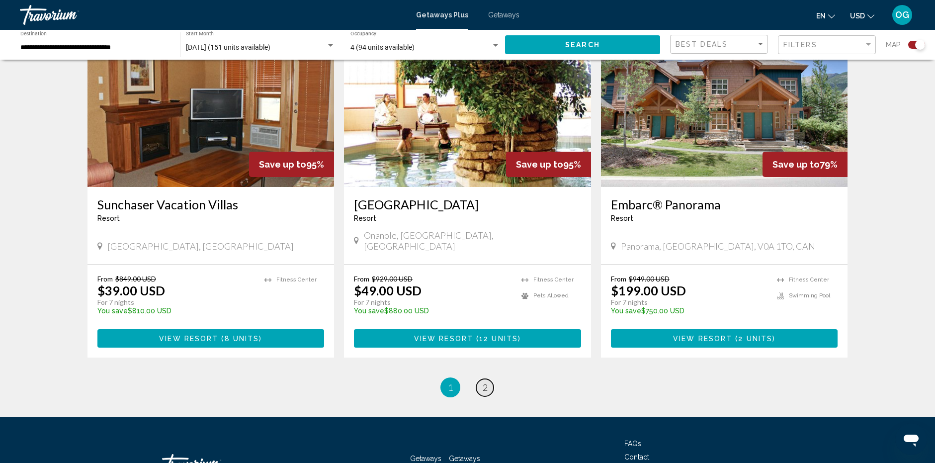
click at [483, 382] on span "2" at bounding box center [485, 387] width 5 height 11
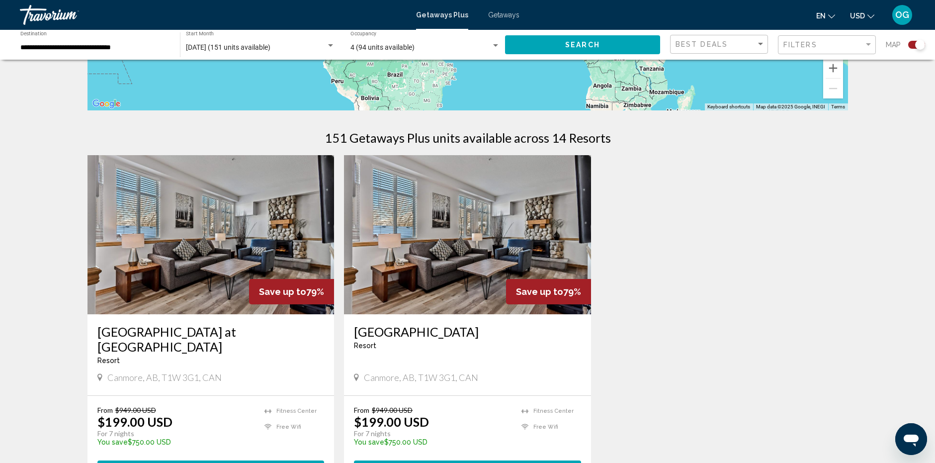
scroll to position [348, 0]
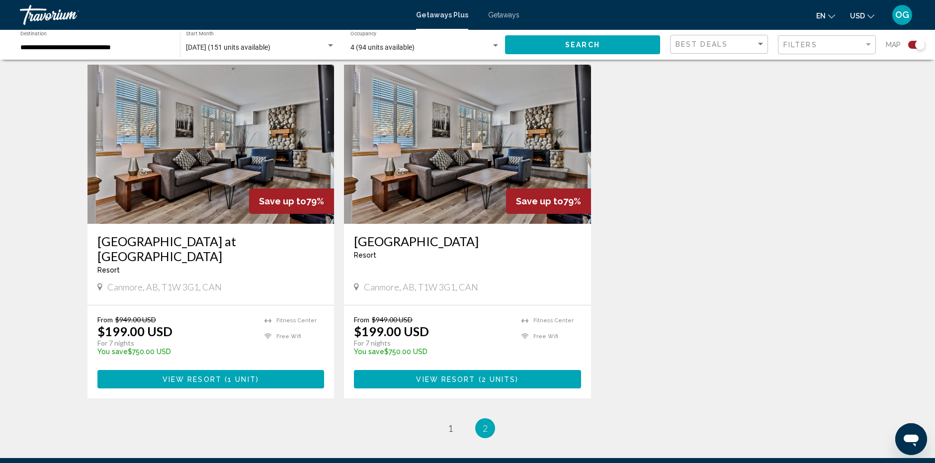
click at [453, 162] on img "Main content" at bounding box center [467, 144] width 247 height 159
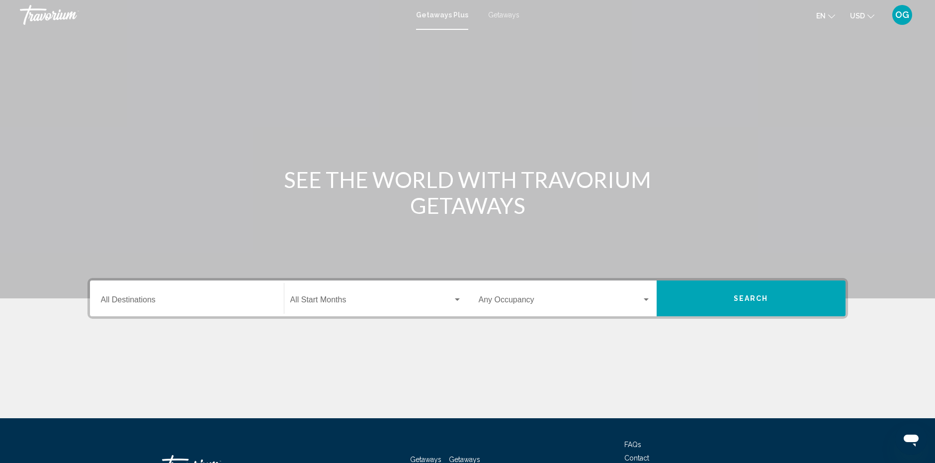
click at [171, 295] on div "Destination All Destinations" at bounding box center [187, 298] width 172 height 31
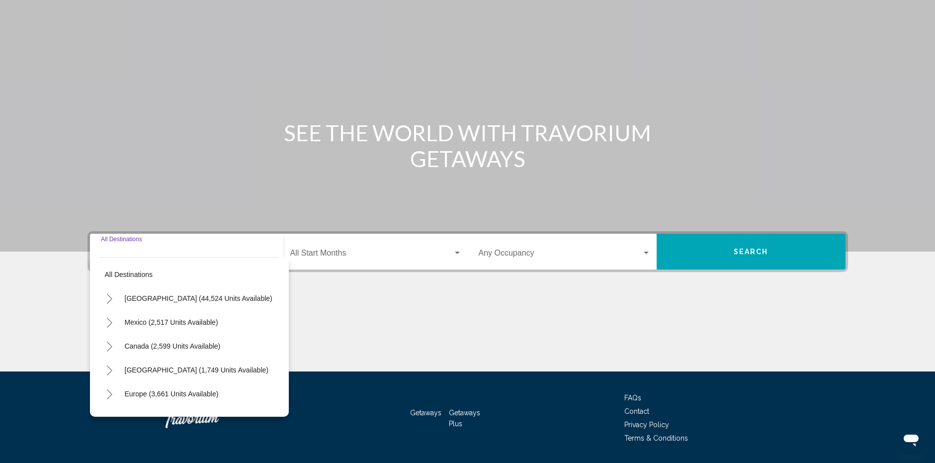
scroll to position [77, 0]
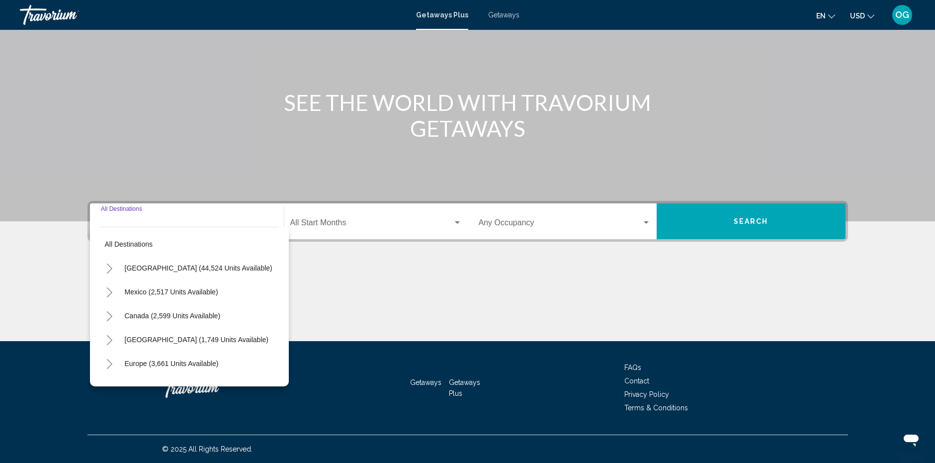
click at [110, 313] on icon "Toggle Canada (2,599 units available)" at bounding box center [109, 316] width 7 height 10
click at [130, 364] on span "[GEOGRAPHIC_DATA] (947 units available)" at bounding box center [184, 363] width 138 height 8
type input "**********"
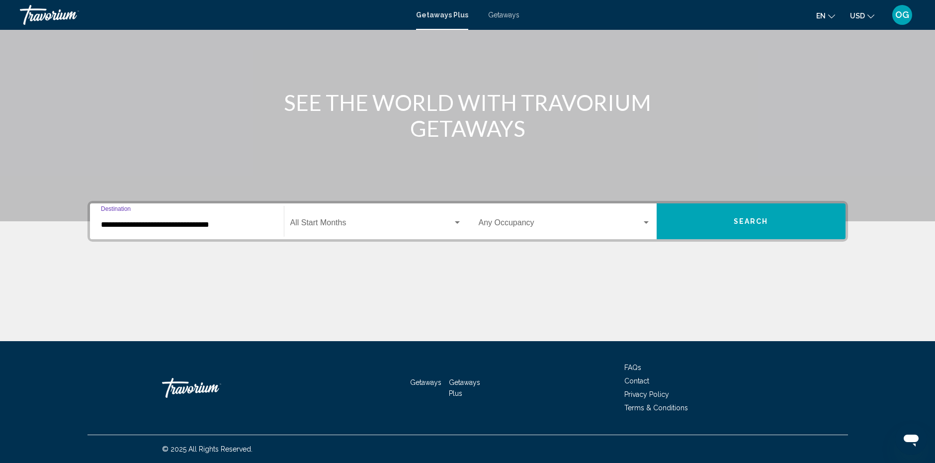
click at [327, 229] on div "Start Month All Start Months" at bounding box center [375, 221] width 171 height 31
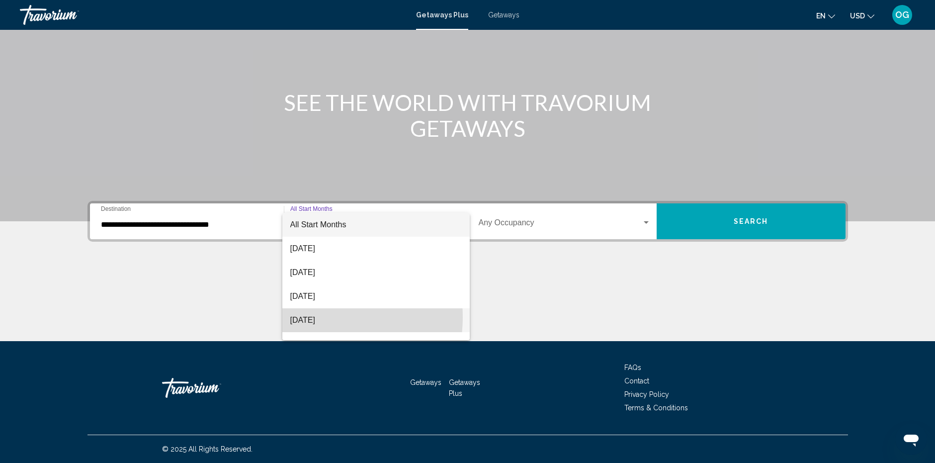
click at [319, 317] on span "[DATE]" at bounding box center [375, 320] width 171 height 24
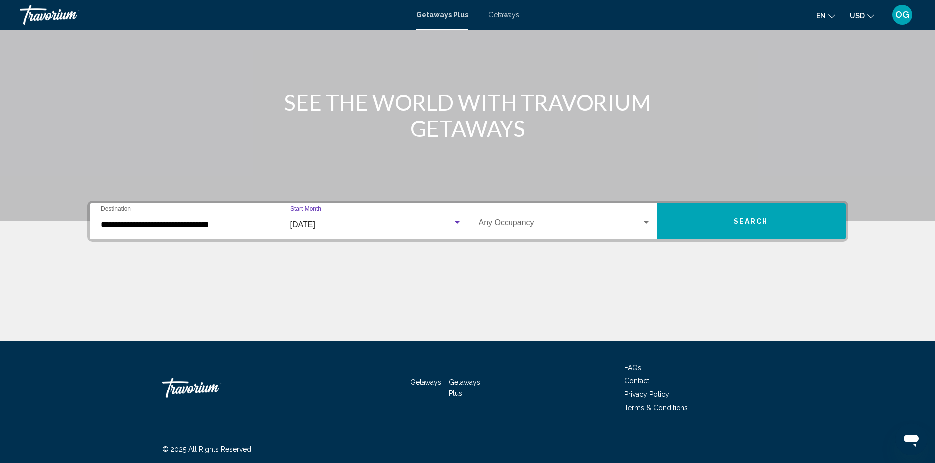
click at [580, 217] on div "Occupancy Any Occupancy" at bounding box center [565, 221] width 172 height 31
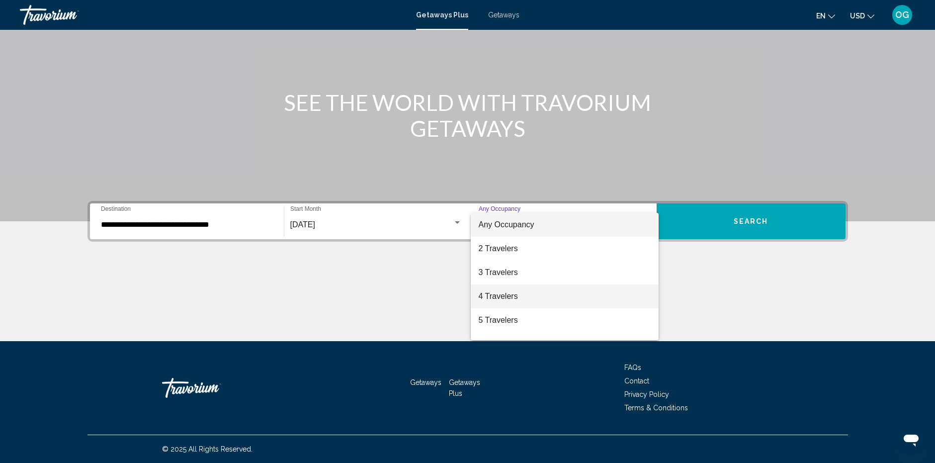
click at [525, 291] on span "4 Travelers" at bounding box center [565, 296] width 172 height 24
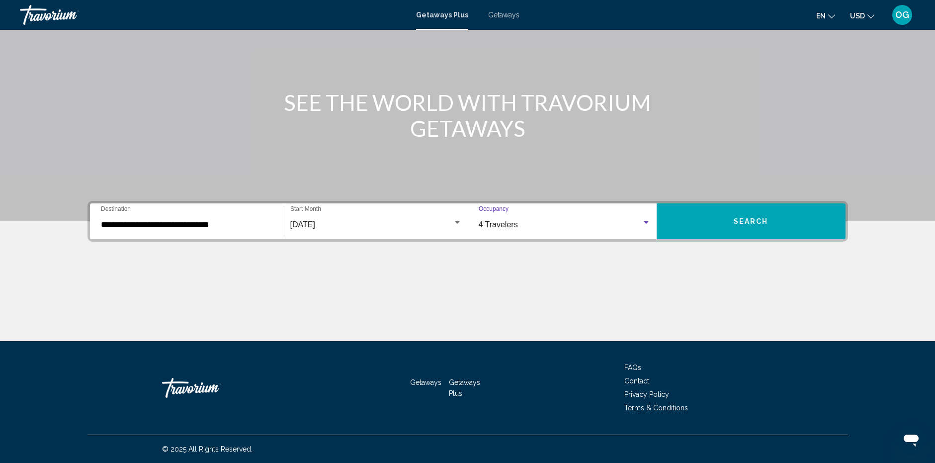
click at [711, 234] on button "Search" at bounding box center [751, 221] width 189 height 36
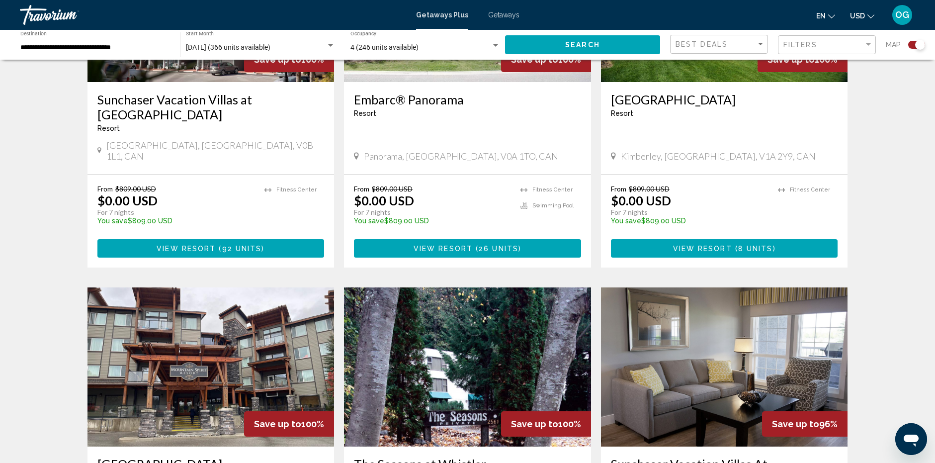
scroll to position [1342, 0]
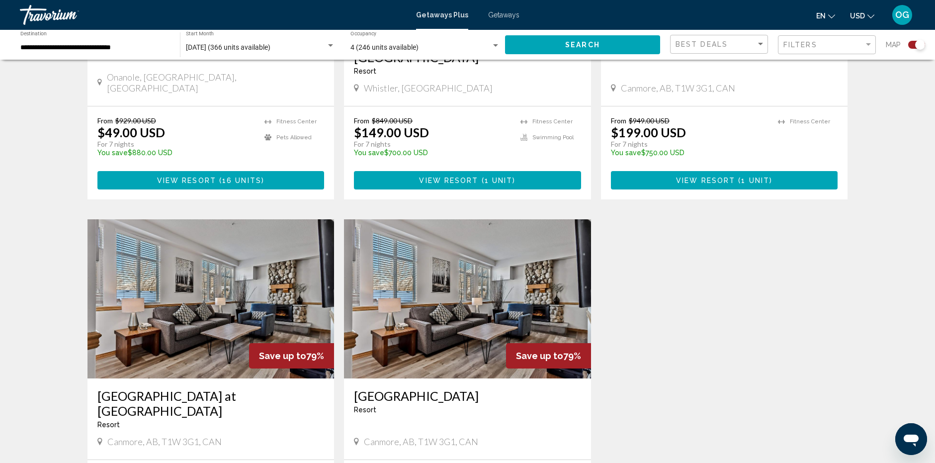
scroll to position [348, 0]
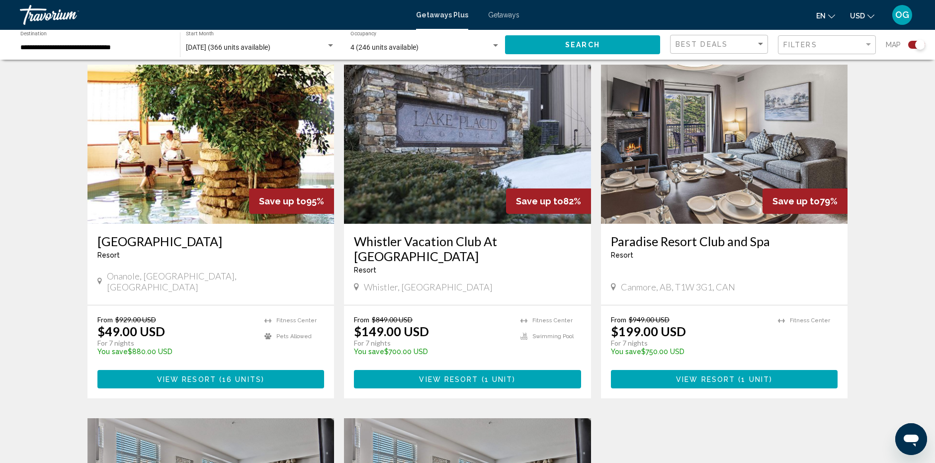
click at [472, 175] on img "Main content" at bounding box center [467, 144] width 247 height 159
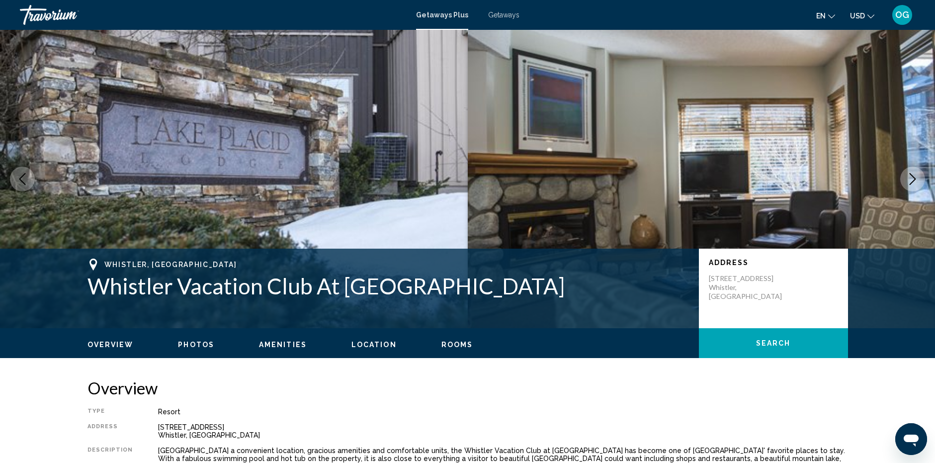
click at [862, 19] on span "USD" at bounding box center [857, 16] width 15 height 8
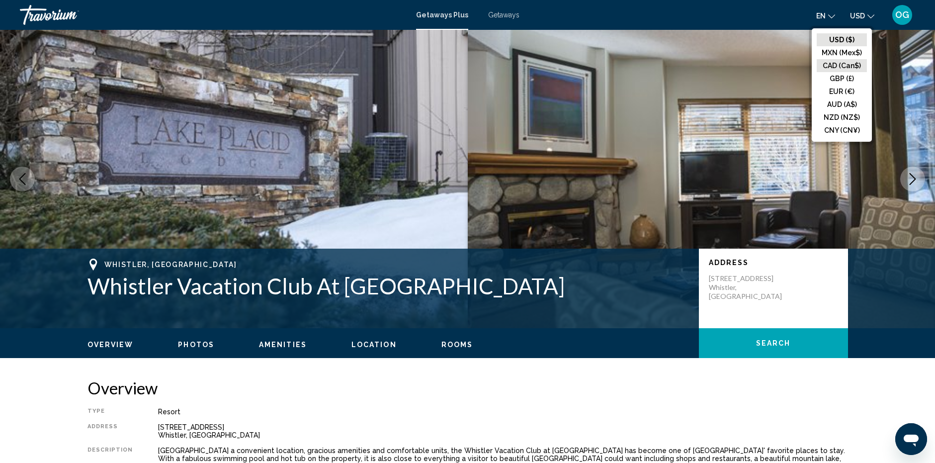
click at [844, 64] on button "CAD (Can$)" at bounding box center [842, 65] width 50 height 13
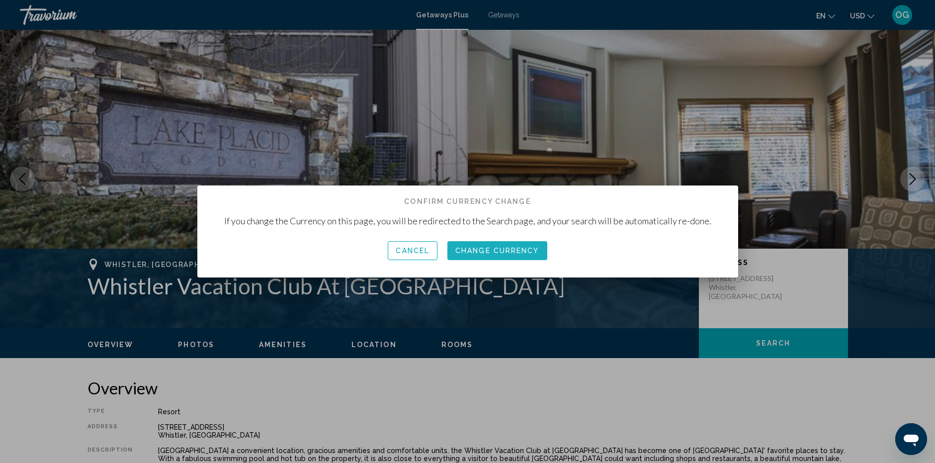
click at [482, 253] on span "Change Currency" at bounding box center [497, 251] width 84 height 8
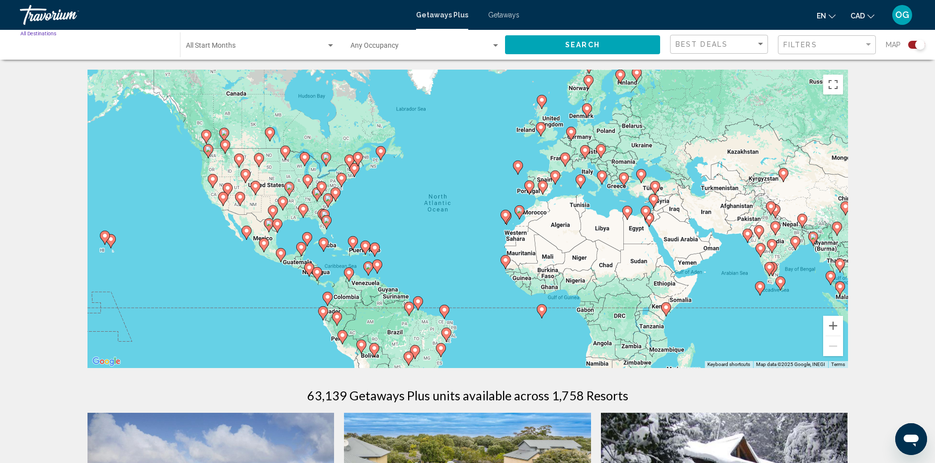
click at [80, 46] on input "Destination All Destinations" at bounding box center [95, 48] width 150 height 8
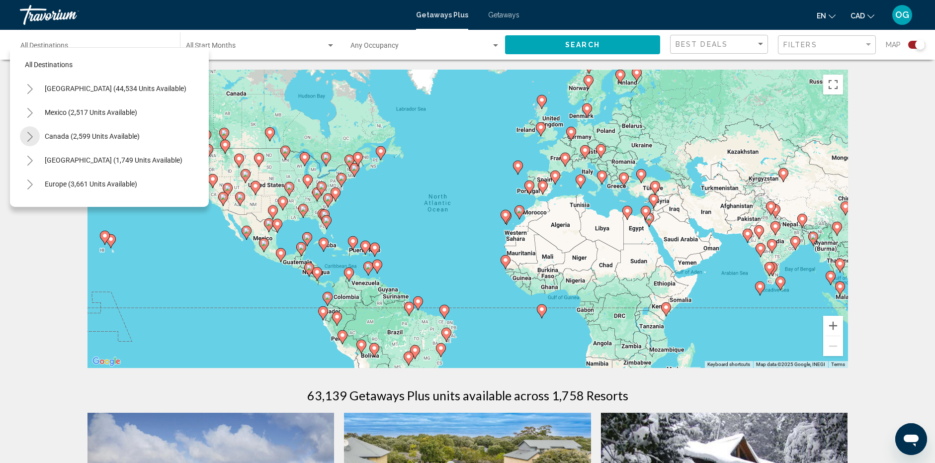
click at [31, 136] on icon "Toggle Canada (2,599 units available)" at bounding box center [29, 137] width 7 height 10
click at [40, 180] on span "[GEOGRAPHIC_DATA] (947 units available)" at bounding box center [101, 184] width 132 height 8
type input "**********"
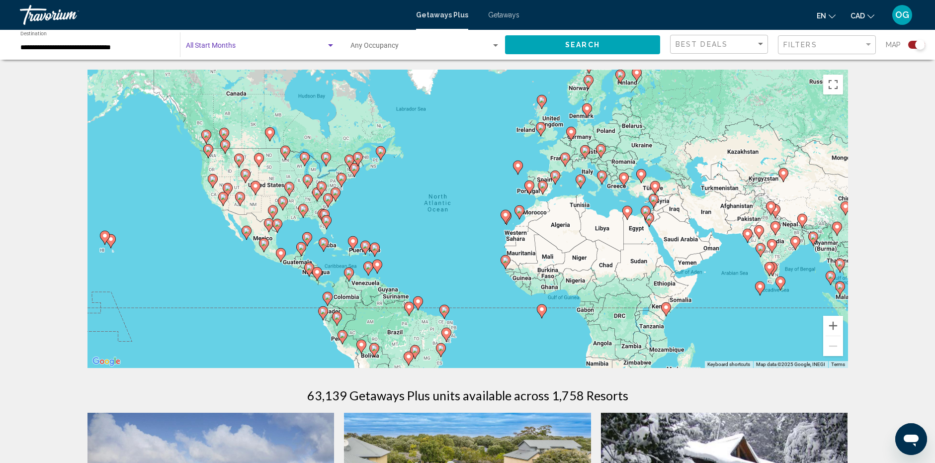
click at [284, 46] on span "Search widget" at bounding box center [256, 48] width 140 height 8
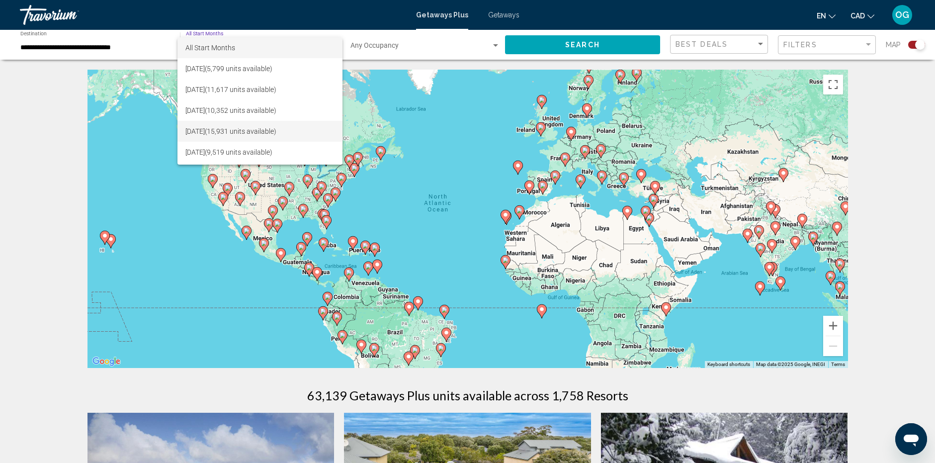
click at [263, 134] on span "[DATE] (15,931 units available)" at bounding box center [259, 131] width 149 height 21
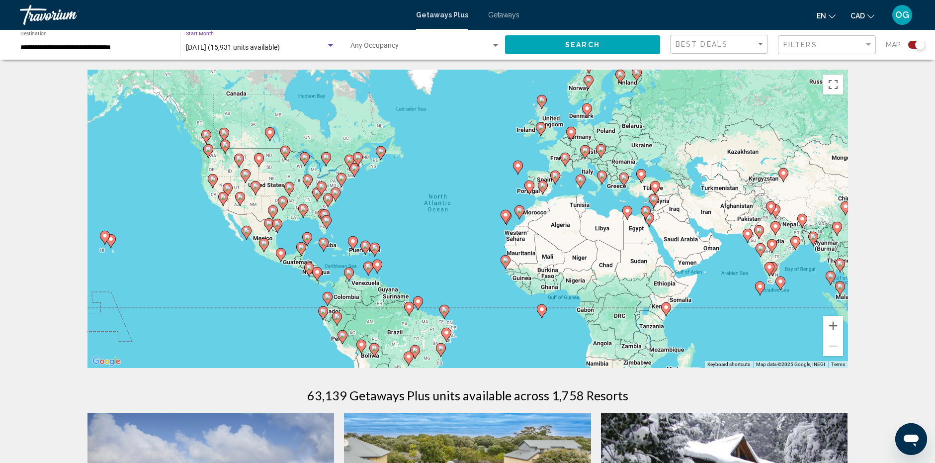
click at [380, 45] on span "Search widget" at bounding box center [420, 48] width 141 height 8
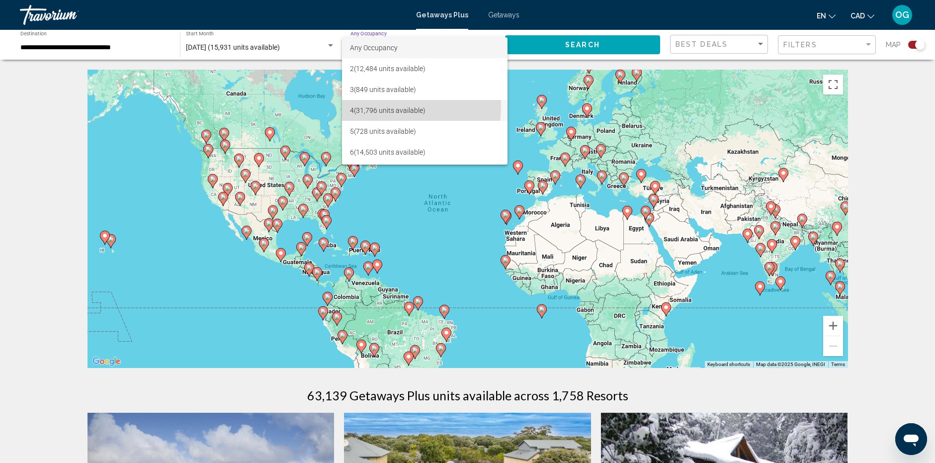
click at [377, 106] on span "4 (31,796 units available)" at bounding box center [425, 110] width 150 height 21
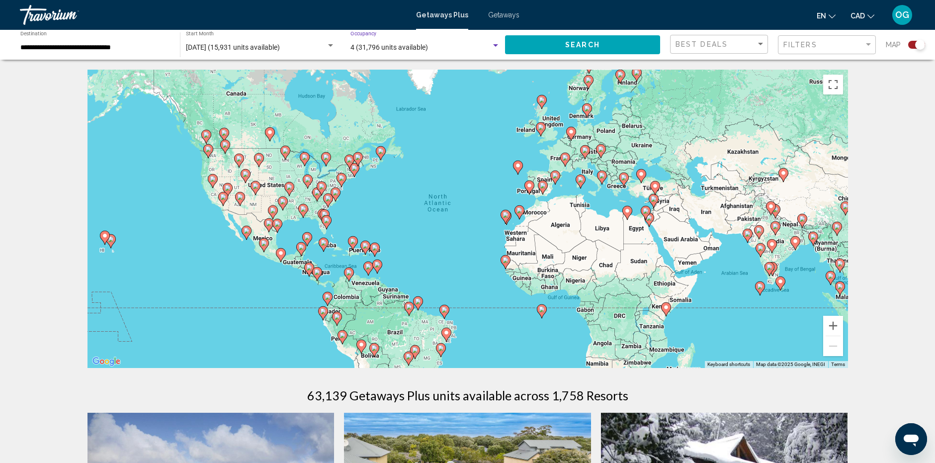
click at [616, 46] on button "Search" at bounding box center [582, 44] width 155 height 18
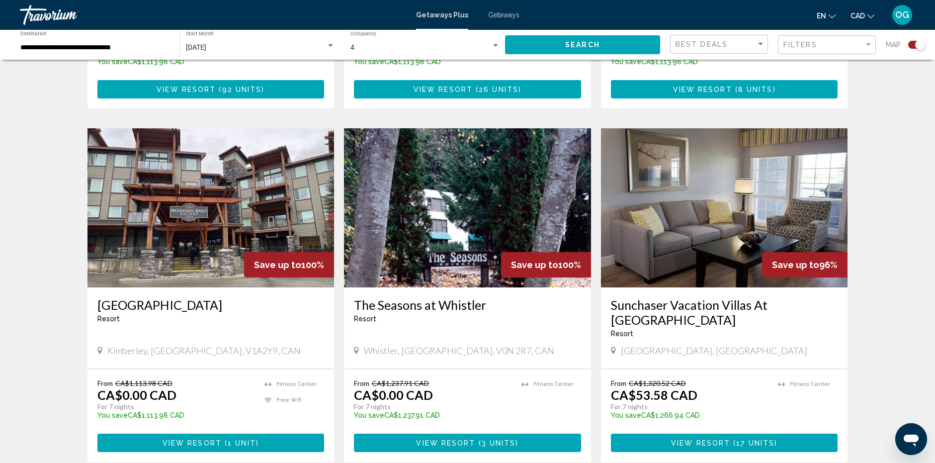
scroll to position [1392, 0]
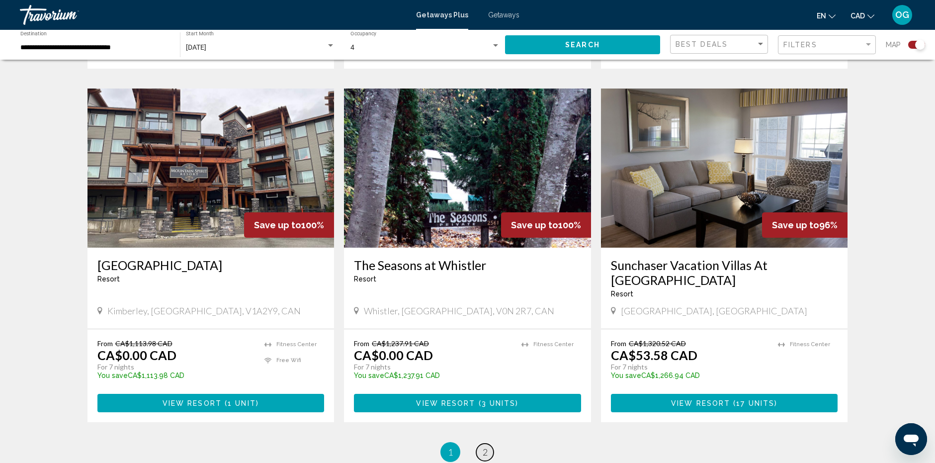
click at [485, 446] on span "2" at bounding box center [485, 451] width 5 height 11
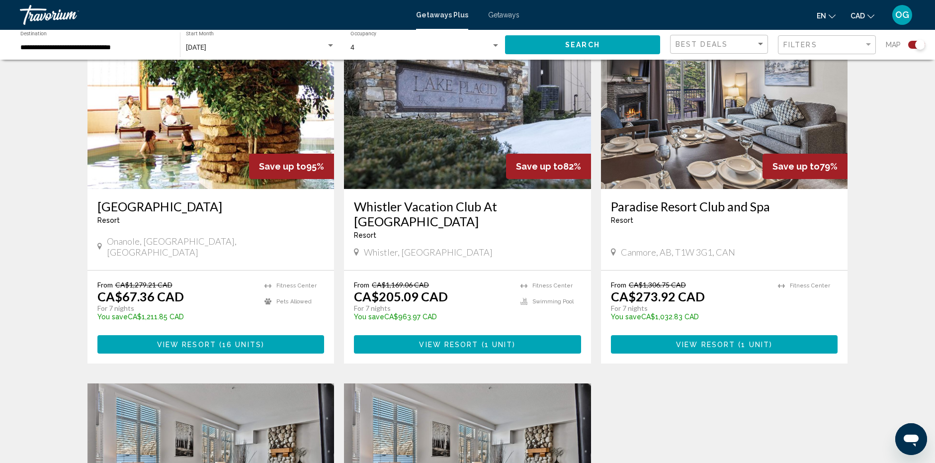
scroll to position [398, 0]
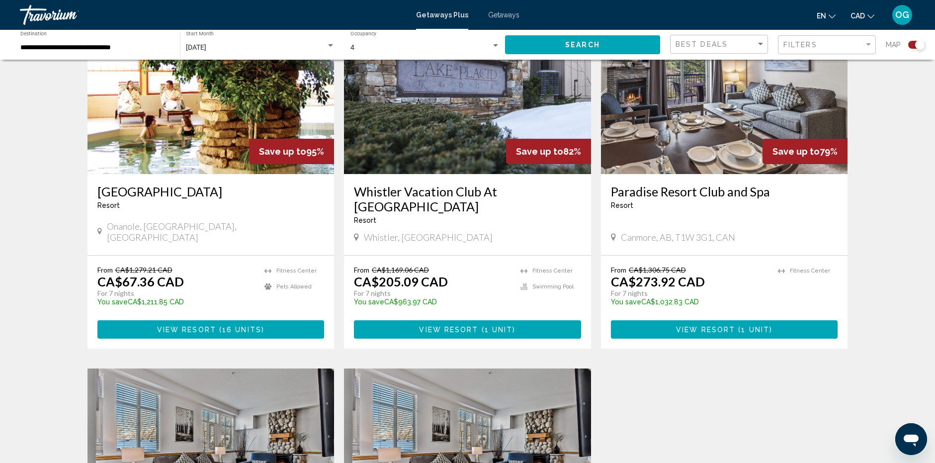
click at [442, 137] on img "Main content" at bounding box center [467, 94] width 247 height 159
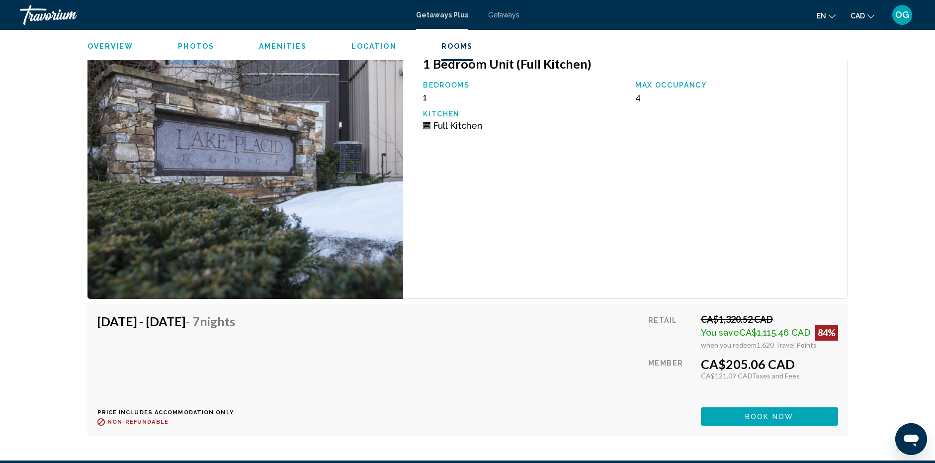
scroll to position [1839, 0]
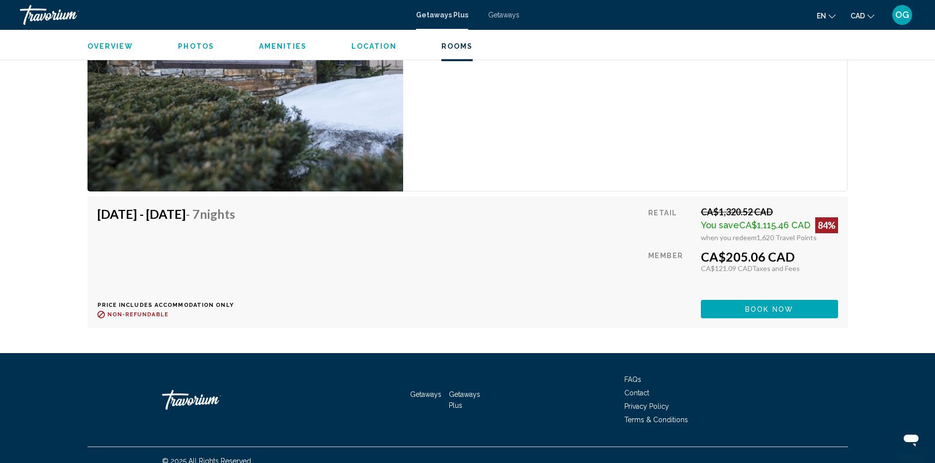
click at [789, 315] on button "Book now" at bounding box center [769, 309] width 137 height 18
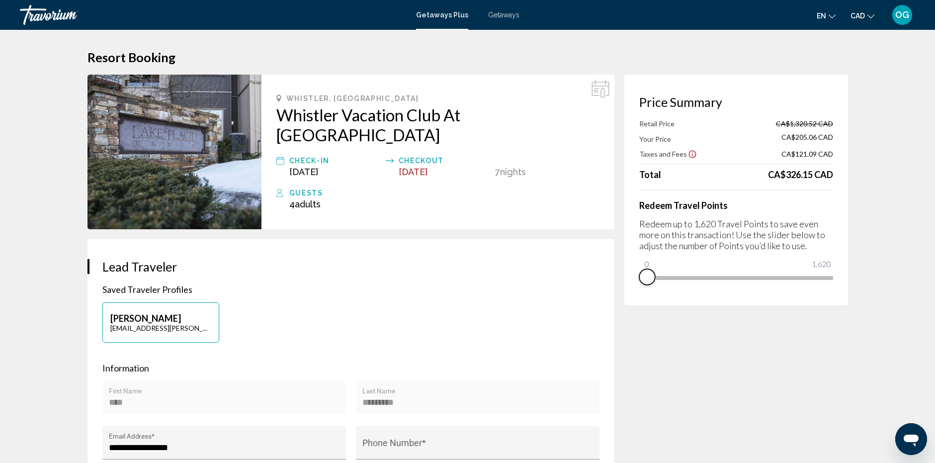
drag, startPoint x: 830, startPoint y: 290, endPoint x: 634, endPoint y: 299, distance: 196.5
click at [634, 299] on div "Price Summary Retail Price CA$1,320.52 CAD Your Price CA$205.06 CAD Taxes and F…" at bounding box center [736, 190] width 224 height 231
drag, startPoint x: 647, startPoint y: 265, endPoint x: 833, endPoint y: 270, distance: 186.4
click at [833, 270] on div "Price Summary Your Price CA$1,320.52 CAD Taxes and Fees CA$210.33 CAD Travel Po…" at bounding box center [736, 190] width 224 height 231
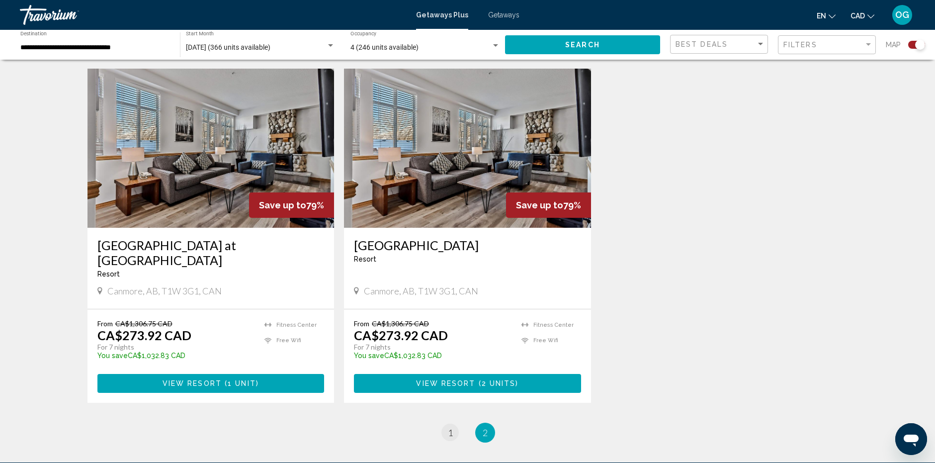
scroll to position [795, 0]
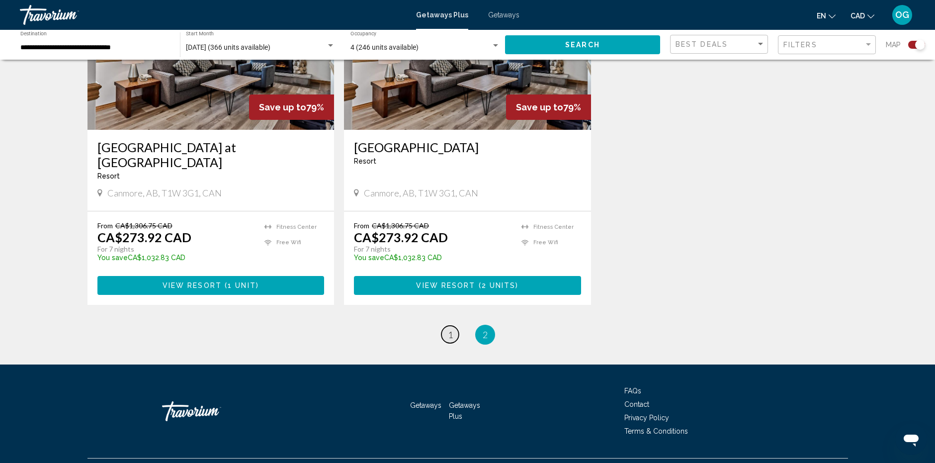
click at [453, 334] on link "page 1" at bounding box center [449, 334] width 17 height 17
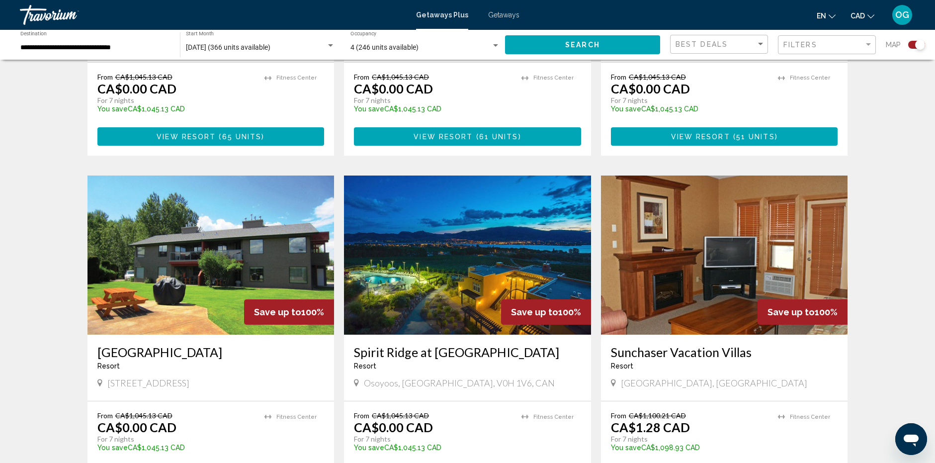
scroll to position [596, 0]
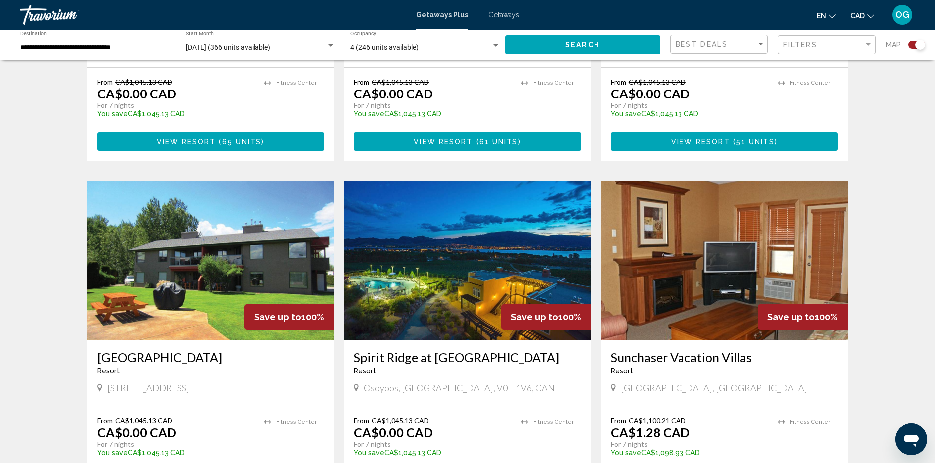
click at [476, 260] on img "Main content" at bounding box center [467, 259] width 247 height 159
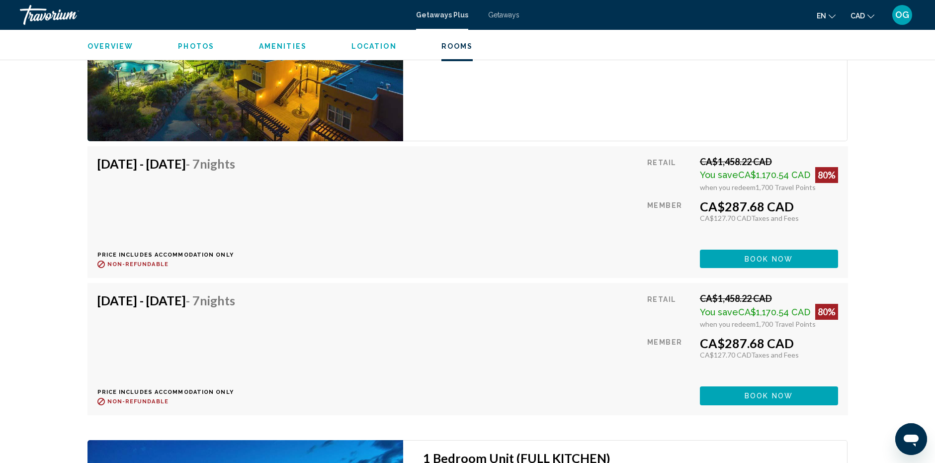
scroll to position [1657, 0]
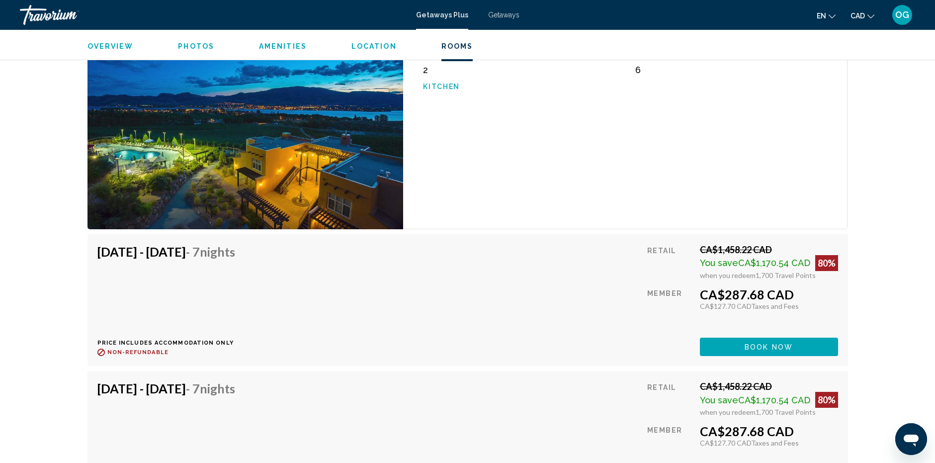
click at [756, 346] on span "Book now" at bounding box center [768, 347] width 48 height 8
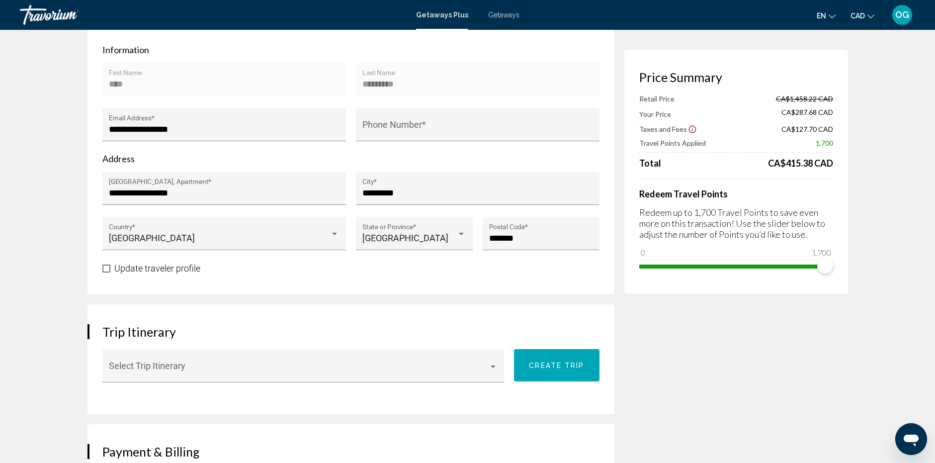
scroll to position [99, 0]
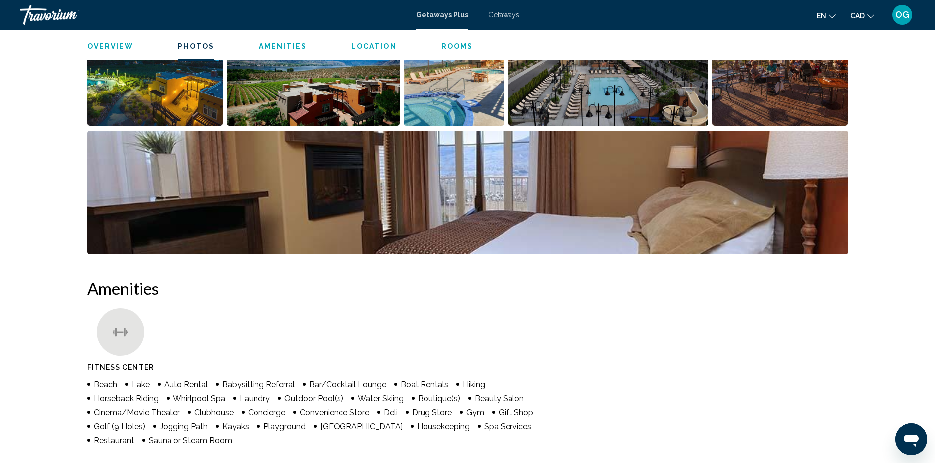
scroll to position [547, 0]
